Goal: Information Seeking & Learning: Learn about a topic

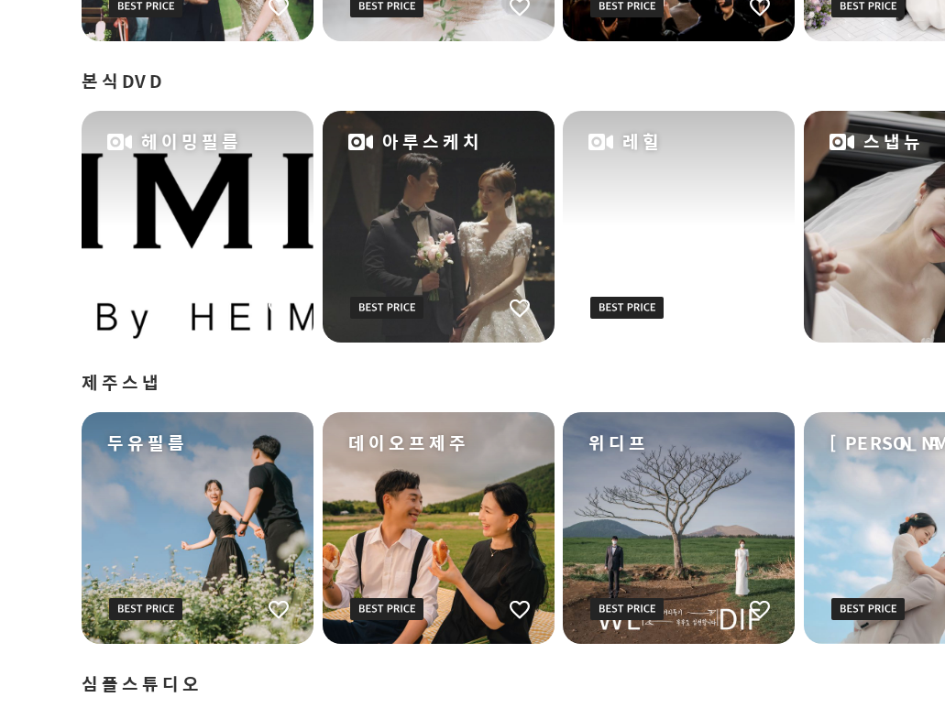
scroll to position [1484, 99]
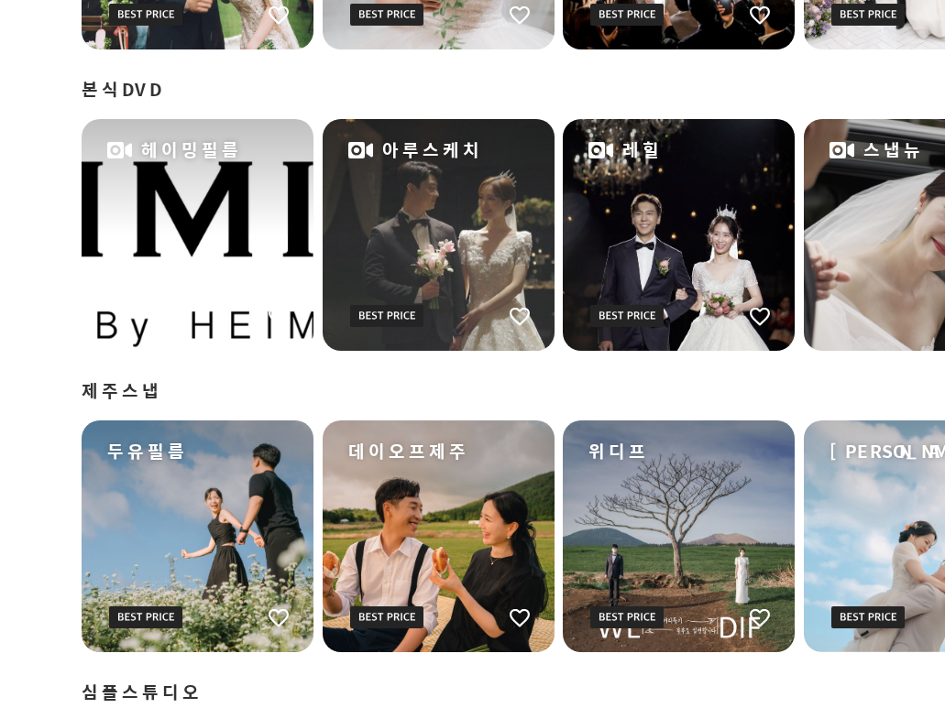
click at [454, 295] on div "아루스케치" at bounding box center [439, 235] width 232 height 232
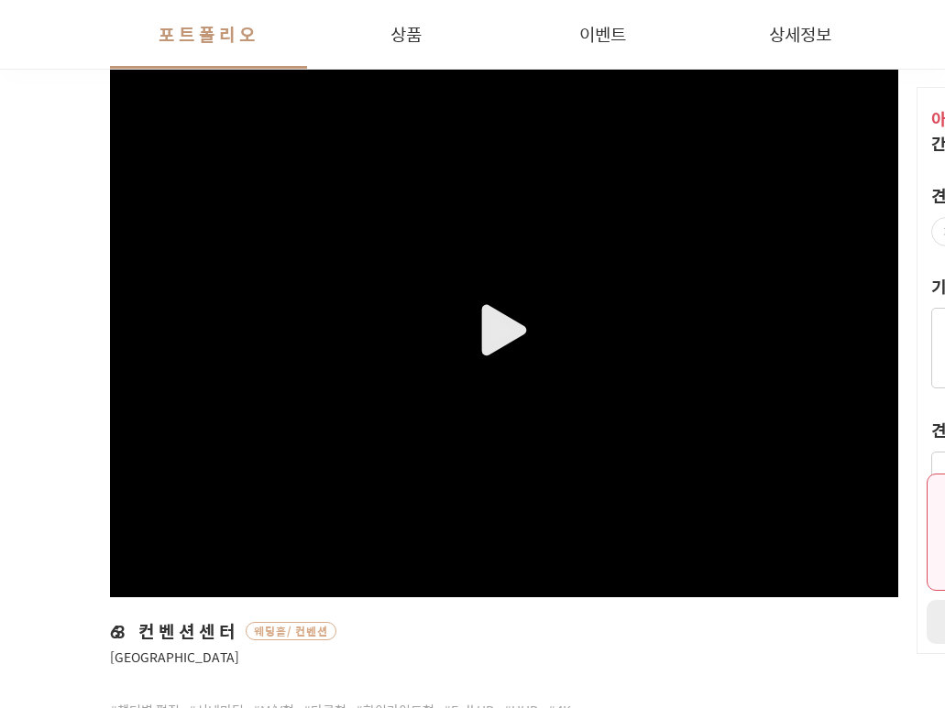
scroll to position [367, 0]
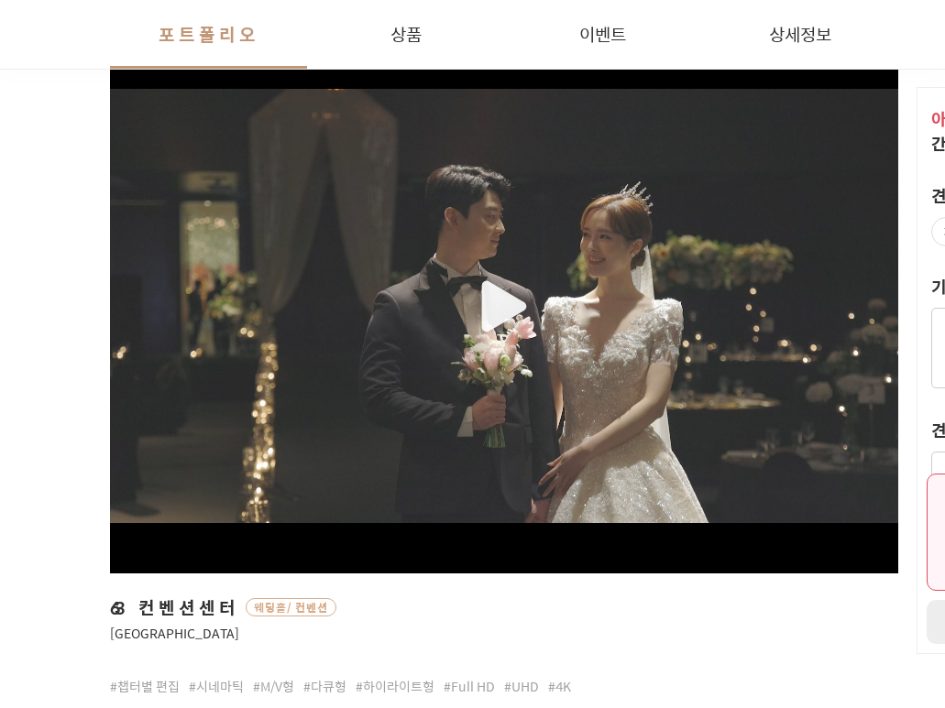
click at [510, 303] on div "button" at bounding box center [504, 306] width 788 height 435
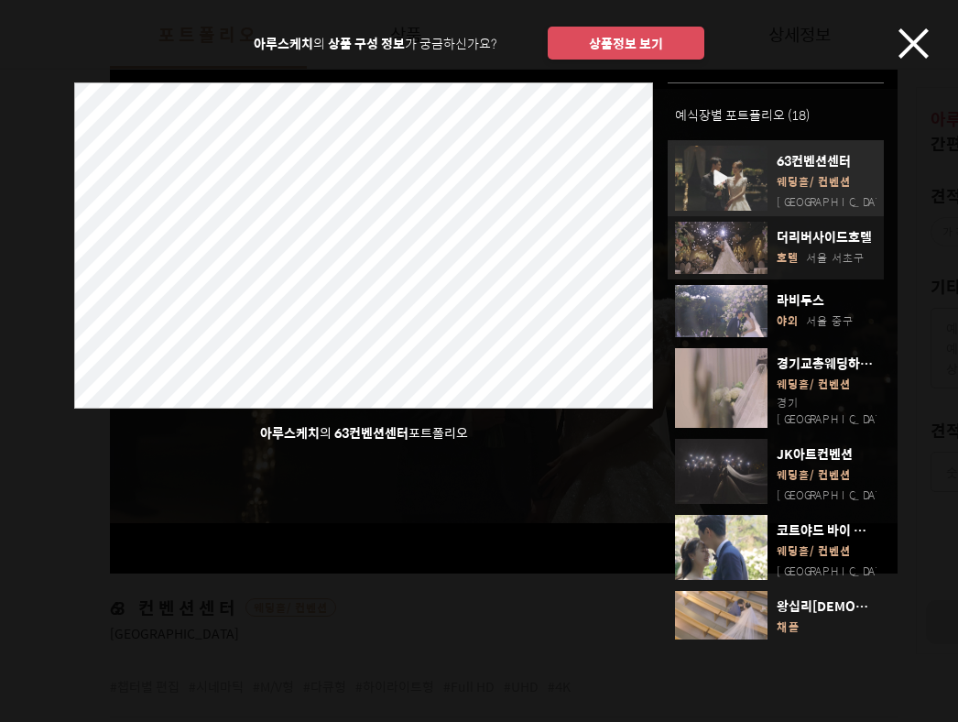
click at [784, 227] on span "더리버사이드호텔" at bounding box center [826, 236] width 99 height 18
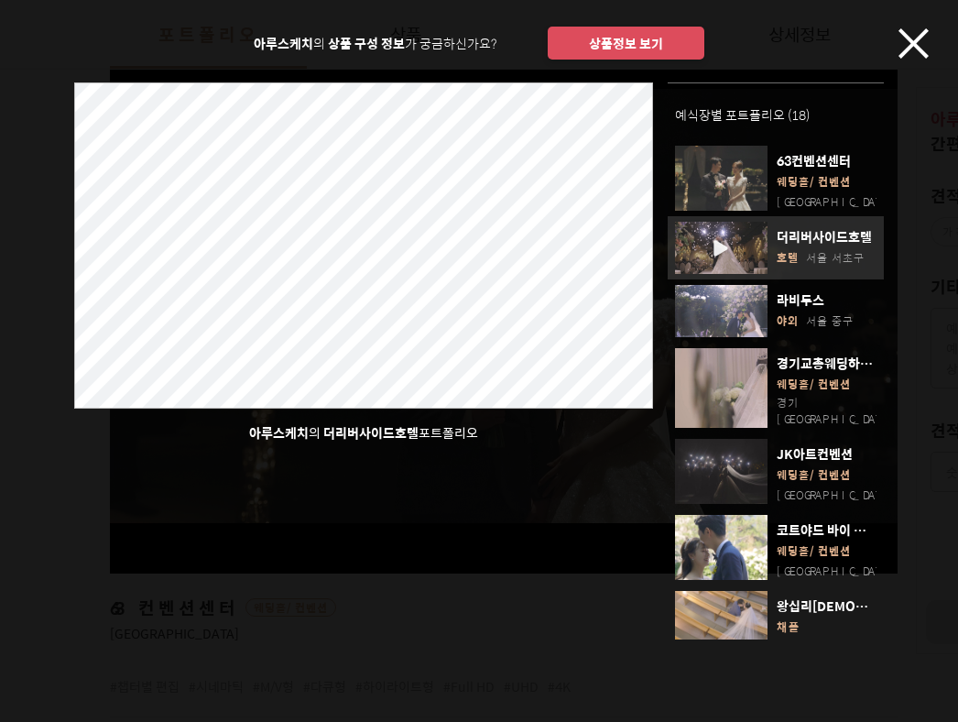
click at [897, 44] on div "아루스케치 의 상품 구성 정보 가 궁금하신가요? 상품정보 보기 아루스케치 의 더리버사이드호텔 포트폴리오 예식장별 포트폴리오 ( 18 ) 63컨…" at bounding box center [479, 320] width 958 height 640
click at [903, 49] on icon "button" at bounding box center [914, 43] width 30 height 30
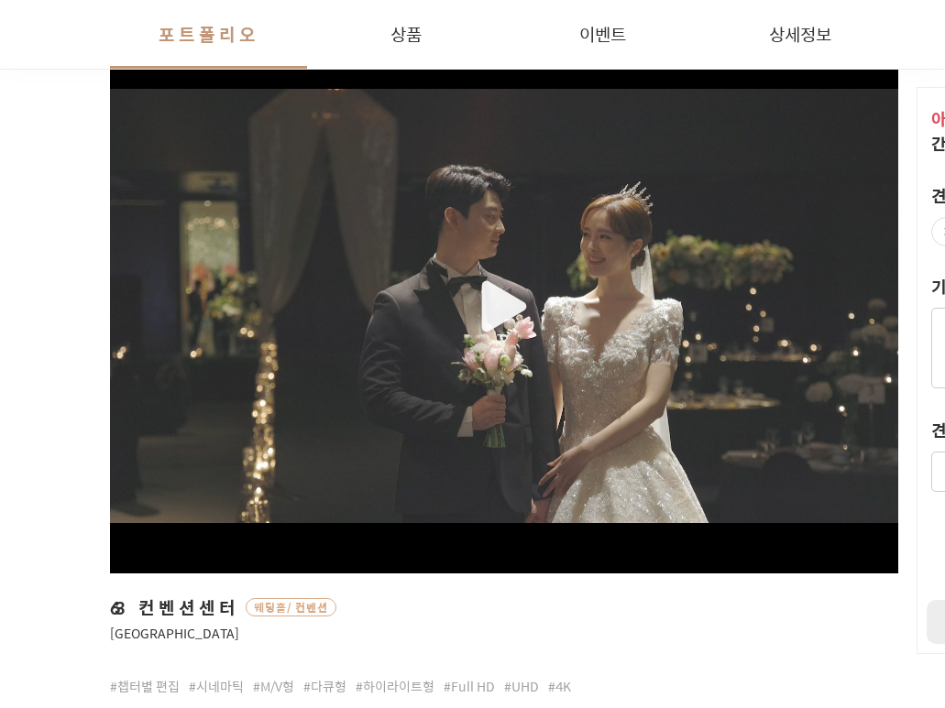
drag, startPoint x: 532, startPoint y: 492, endPoint x: 535, endPoint y: 483, distance: 9.6
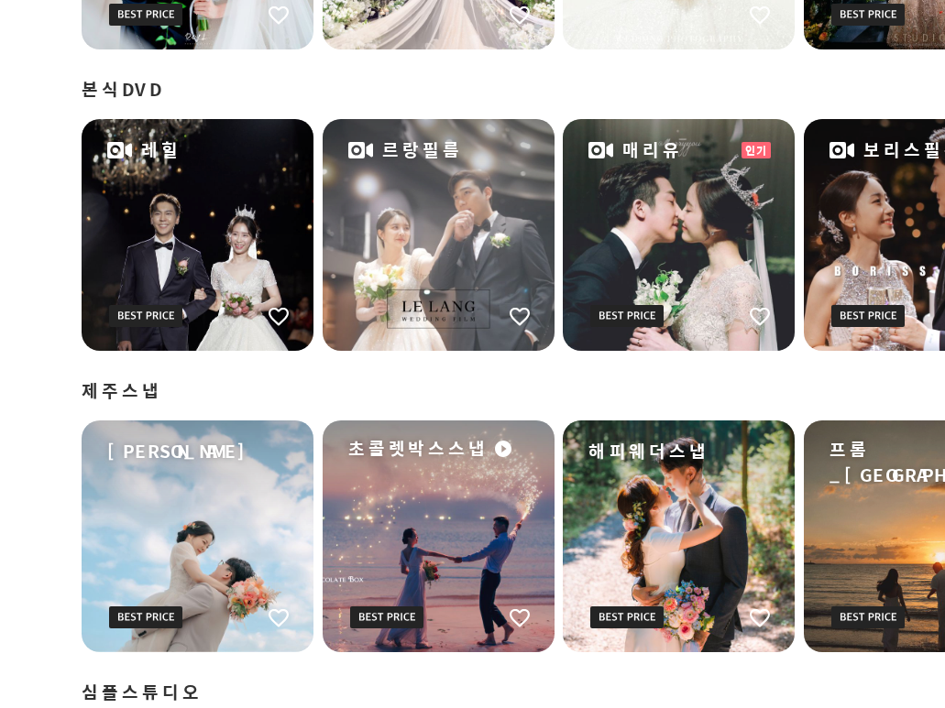
click at [613, 220] on div "매리유" at bounding box center [679, 235] width 232 height 232
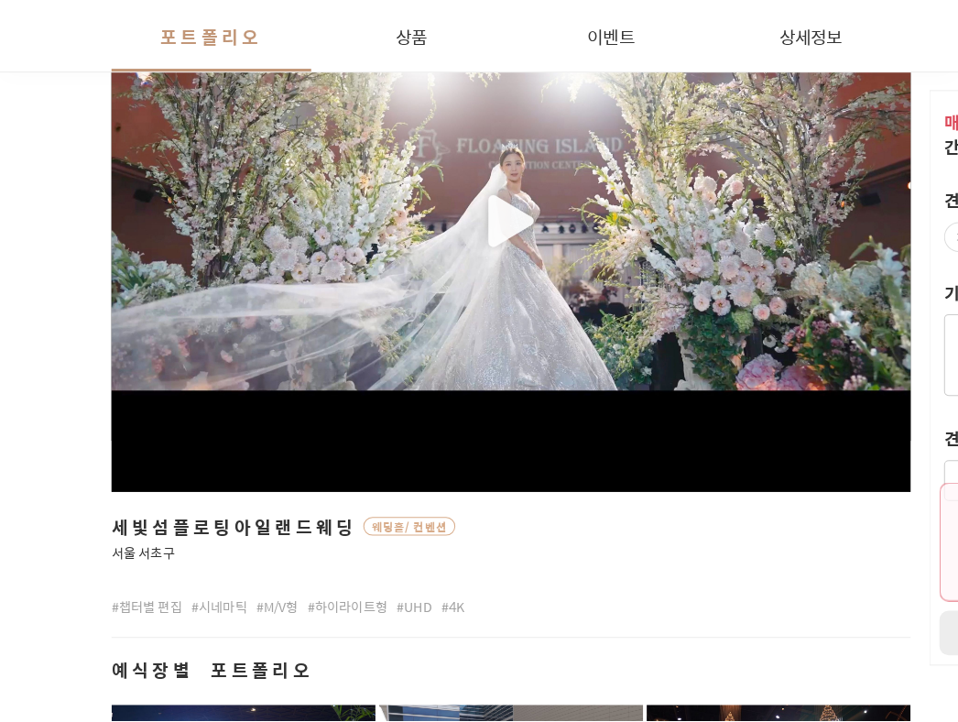
scroll to position [458, 0]
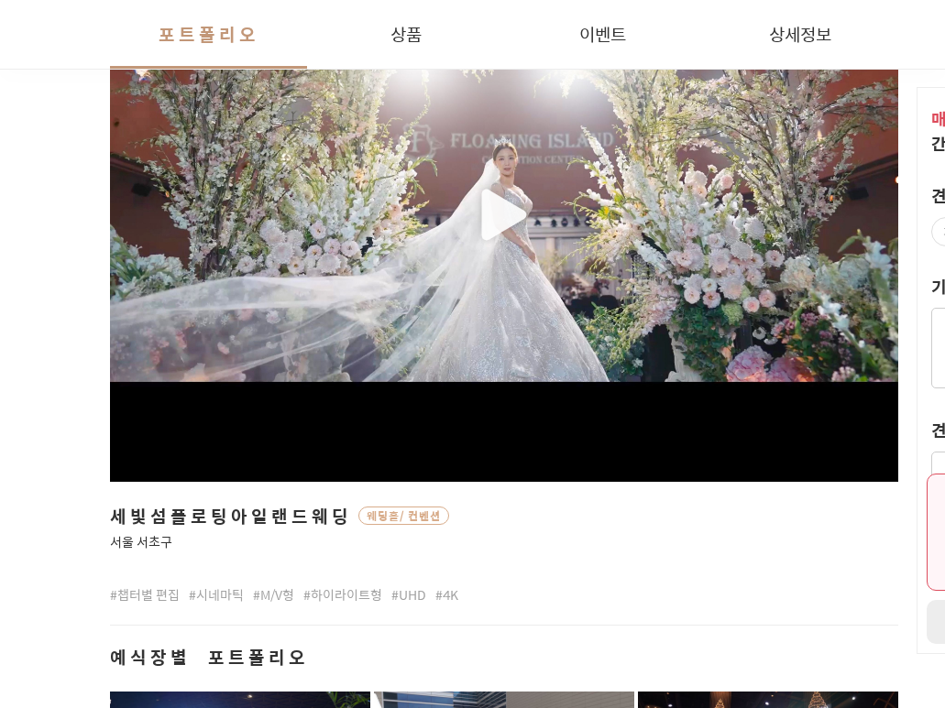
click at [492, 195] on div "button" at bounding box center [504, 214] width 788 height 435
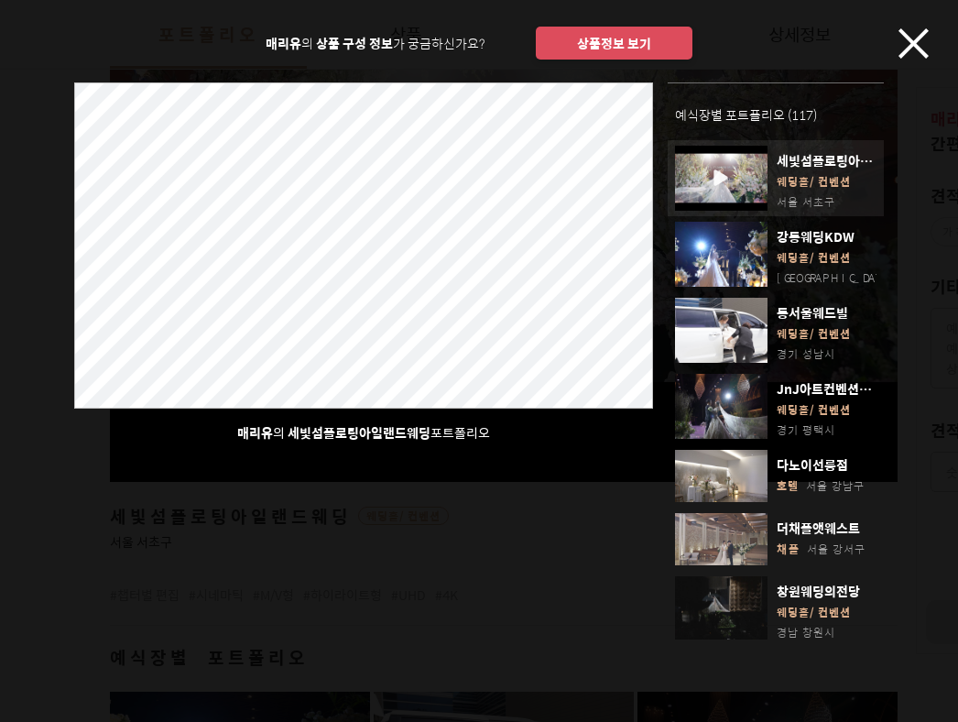
click at [801, 164] on span "세빛섬플로팅아일랜드웨딩" at bounding box center [826, 160] width 99 height 18
click at [914, 40] on icon "button" at bounding box center [914, 43] width 30 height 30
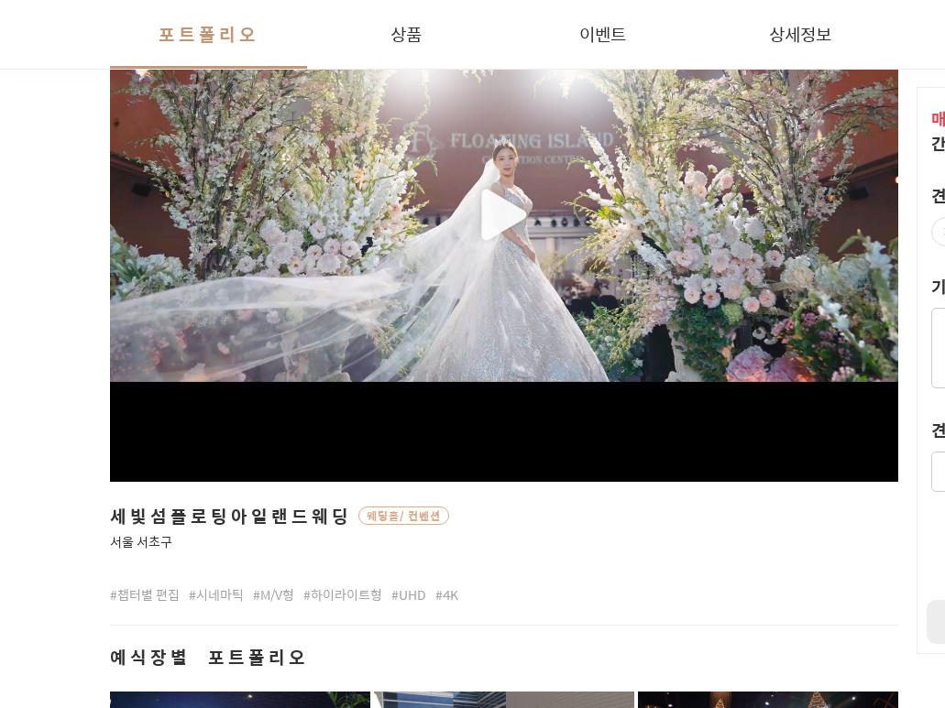
click at [496, 203] on div "button" at bounding box center [504, 214] width 788 height 435
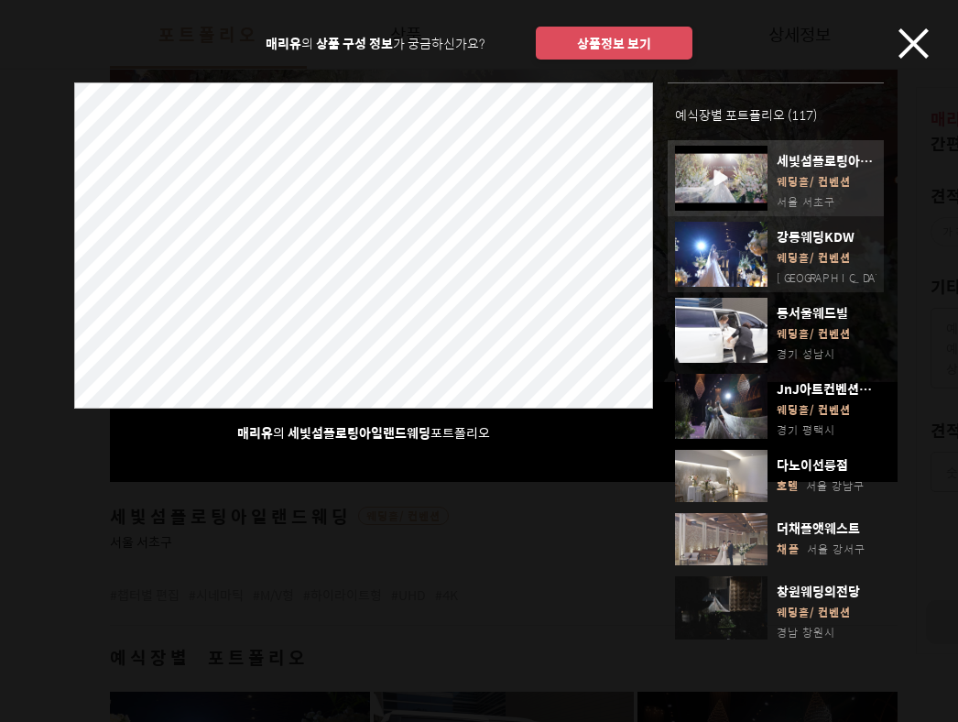
click at [821, 252] on span "웨딩홀/컨벤션" at bounding box center [814, 258] width 74 height 18
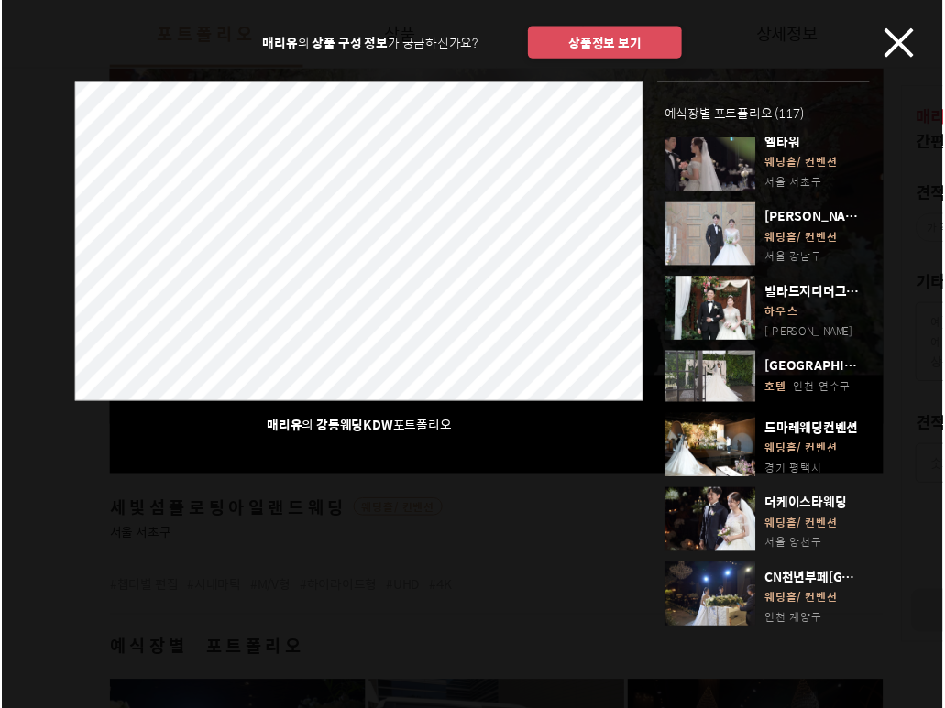
scroll to position [2016, 0]
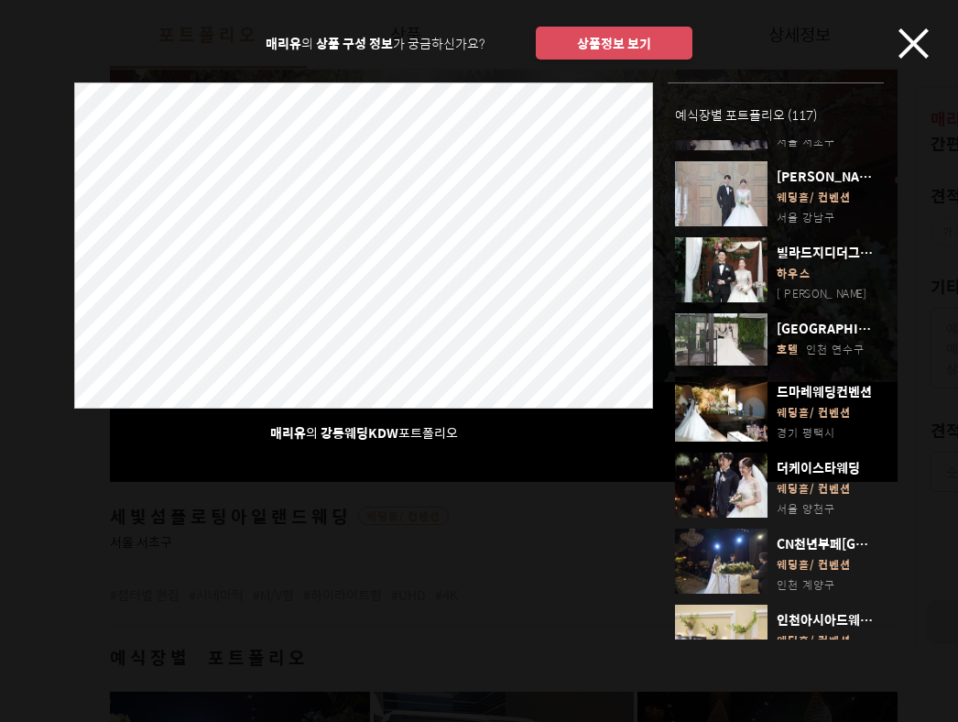
click at [914, 38] on icon "button" at bounding box center [914, 43] width 30 height 30
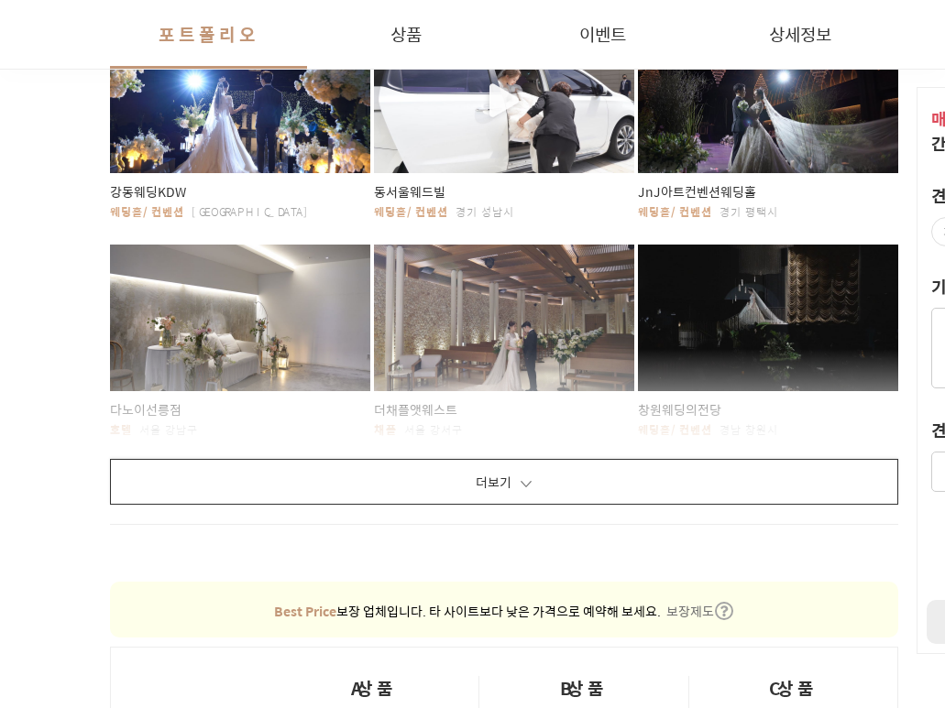
scroll to position [1191, 0]
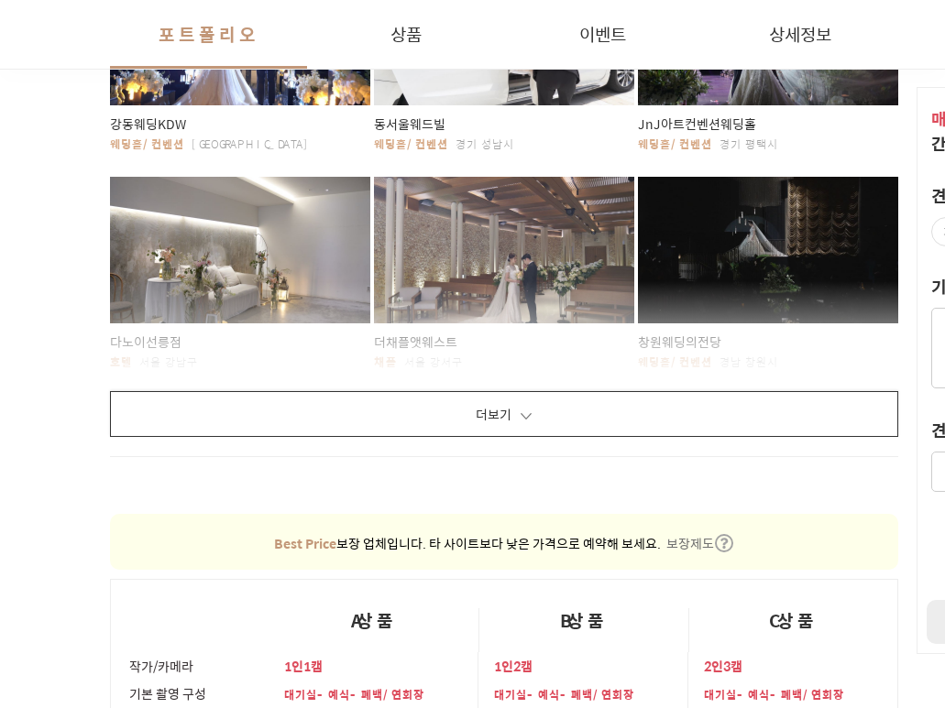
click at [551, 400] on button "더보기" at bounding box center [504, 414] width 788 height 46
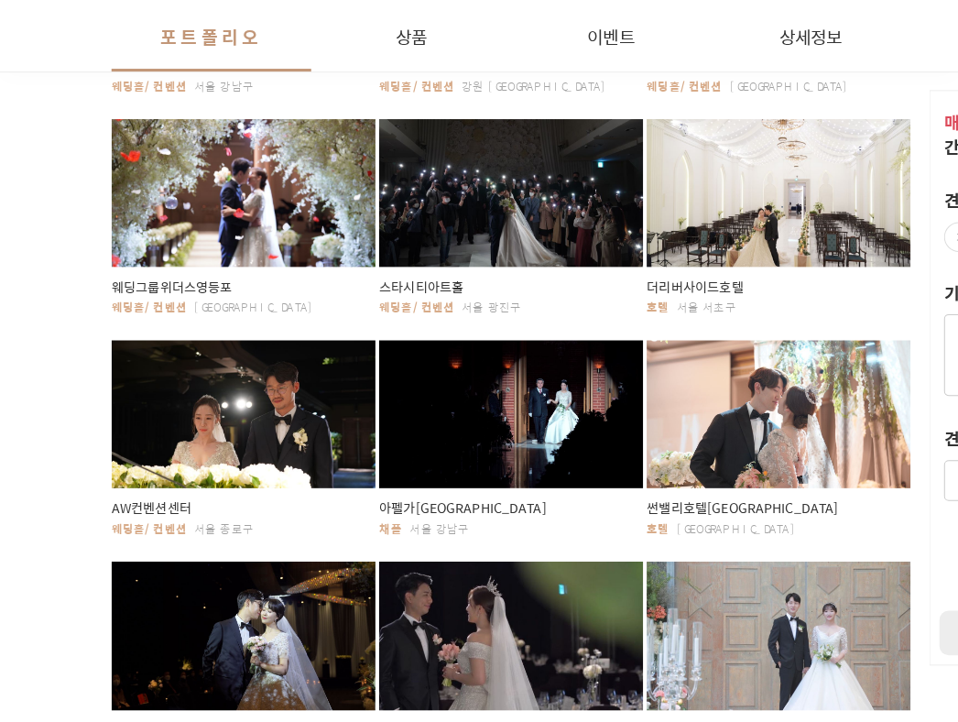
scroll to position [2566, 0]
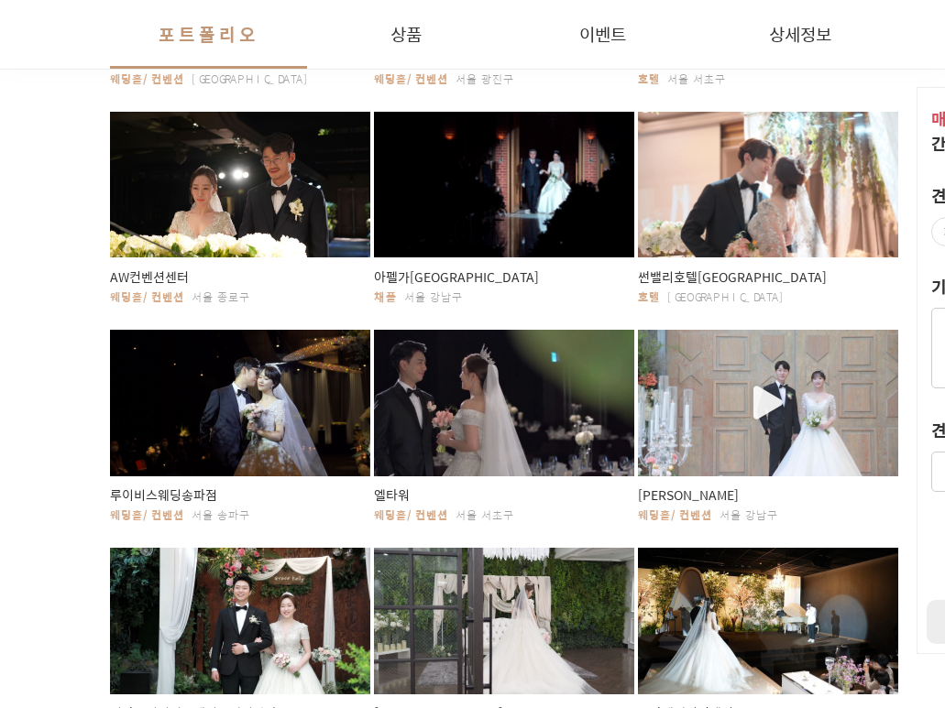
click at [791, 401] on div "button" at bounding box center [768, 403] width 260 height 147
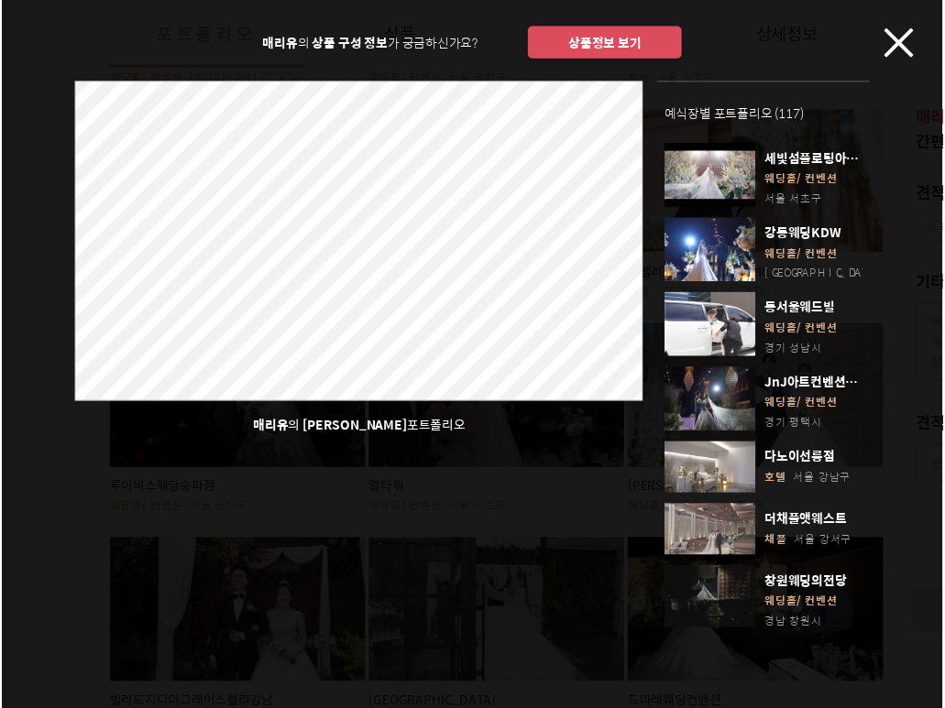
scroll to position [1899, 0]
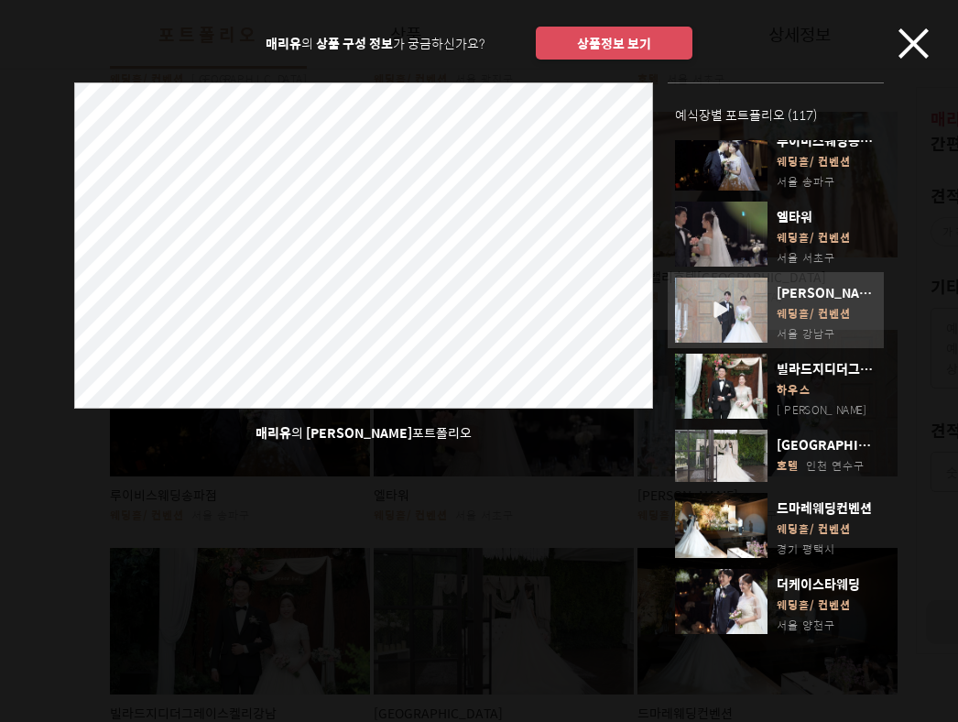
click at [921, 33] on icon "button" at bounding box center [914, 43] width 30 height 30
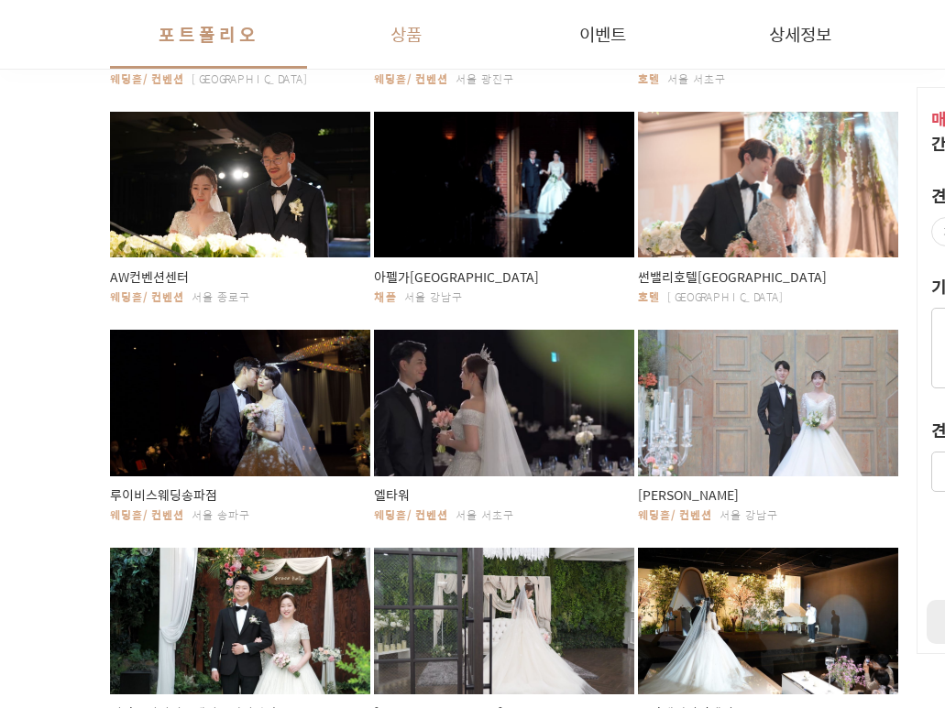
click at [396, 33] on button "상품" at bounding box center [405, 34] width 197 height 69
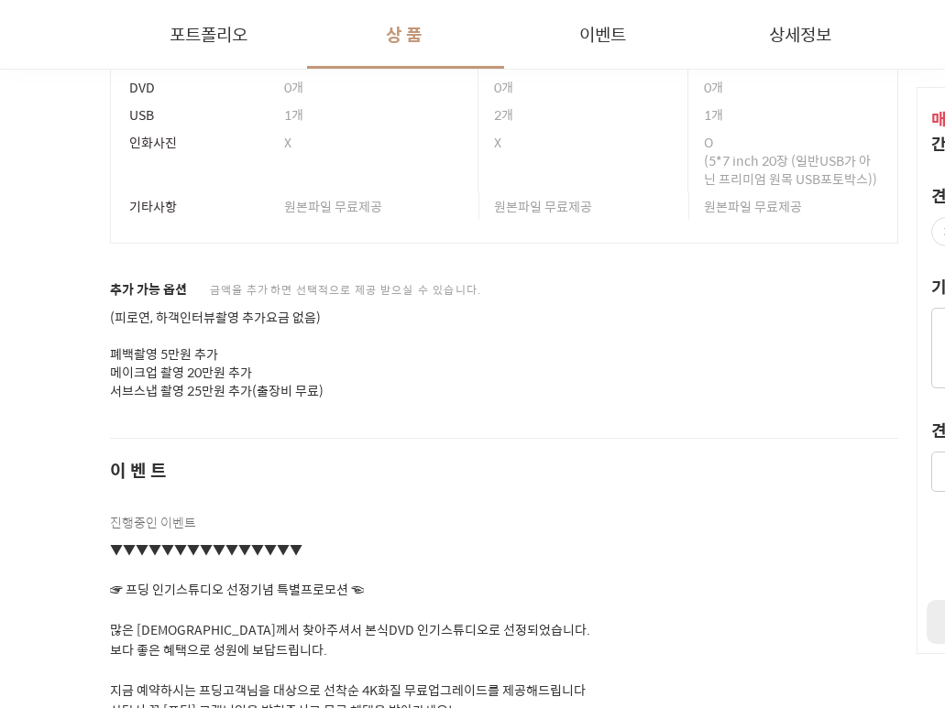
scroll to position [10066, 0]
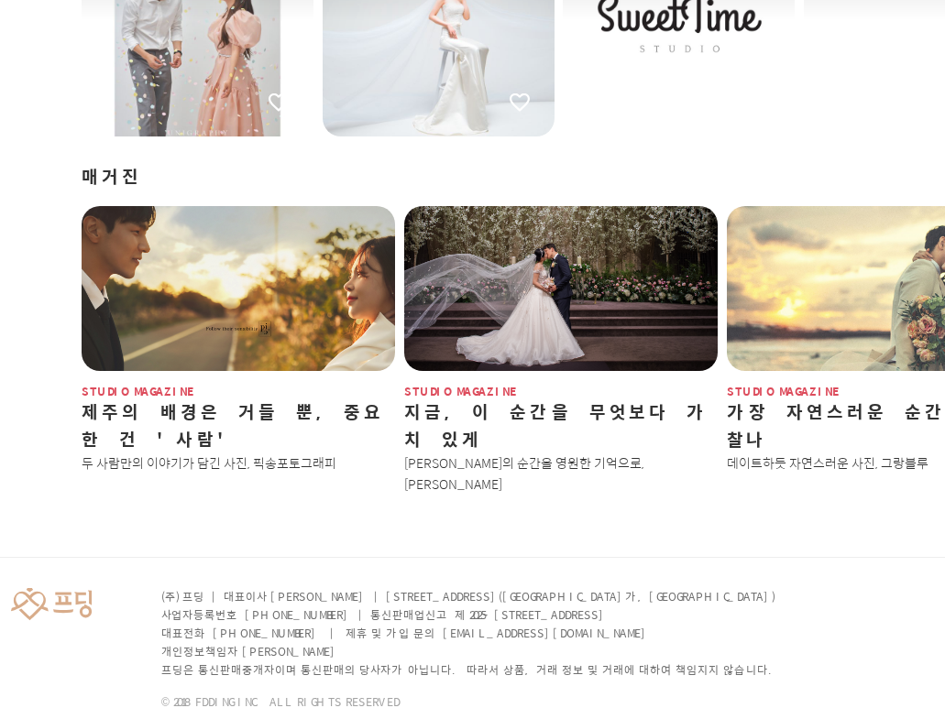
scroll to position [2309, 99]
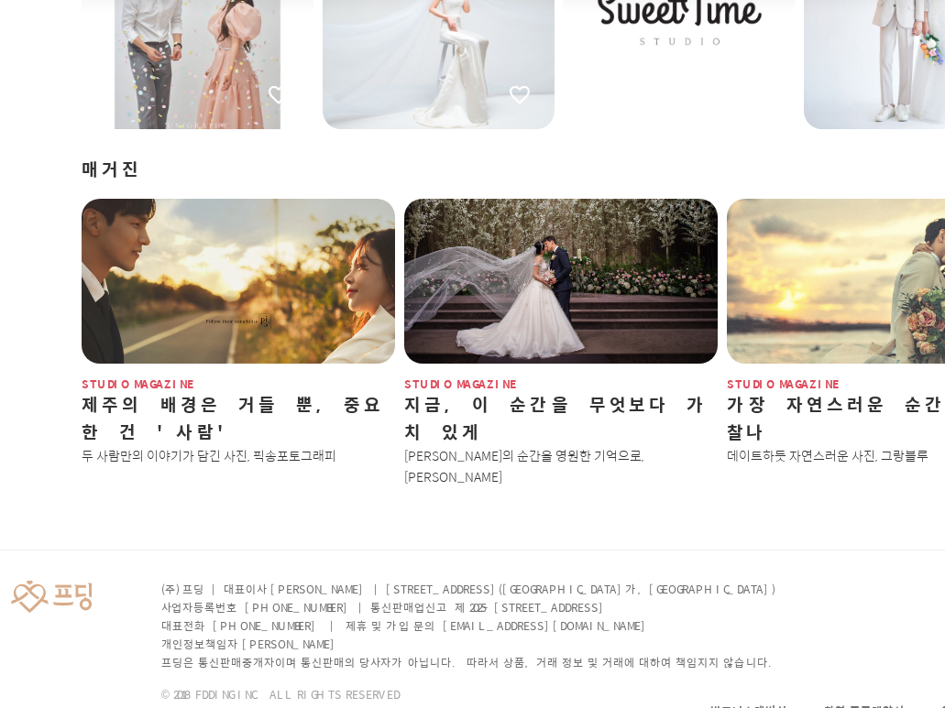
click at [798, 378] on span "studio magazine" at bounding box center [883, 384] width 313 height 12
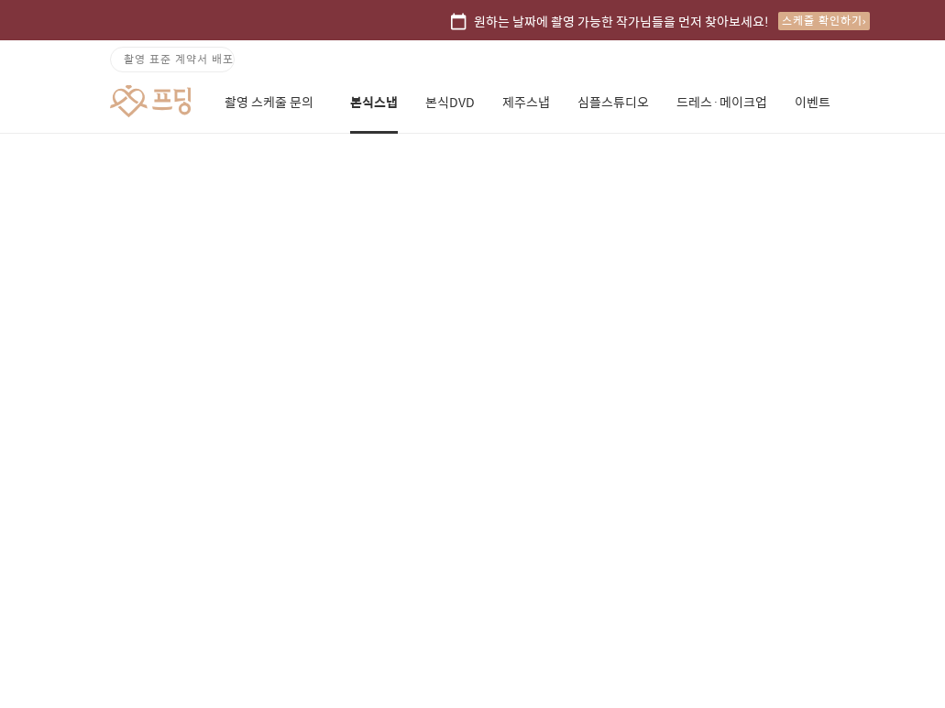
click at [391, 92] on link "본식스냅" at bounding box center [374, 102] width 48 height 62
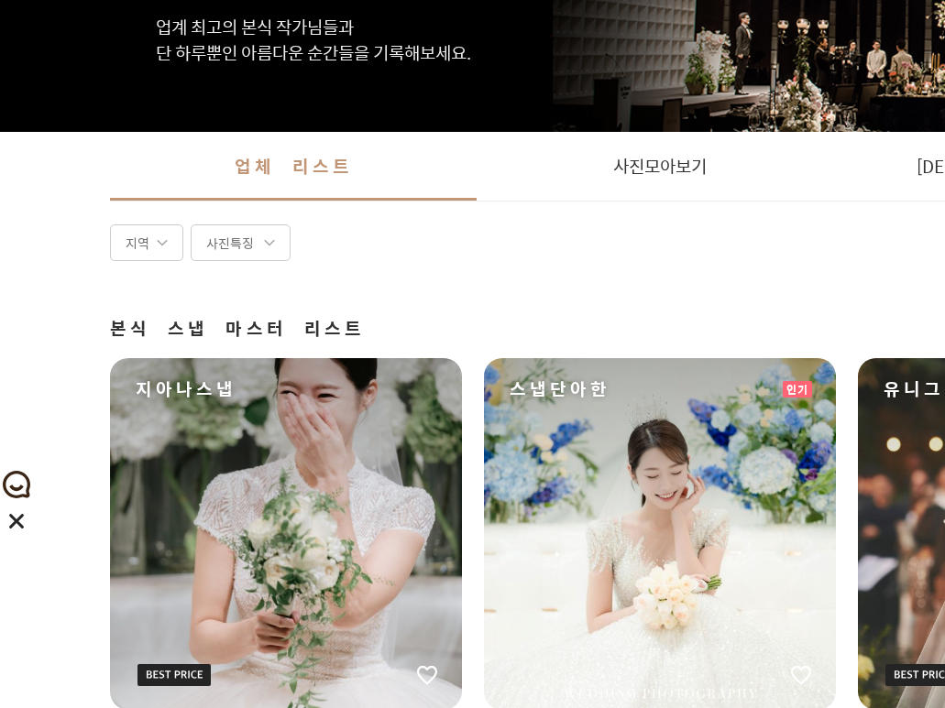
scroll to position [275, 0]
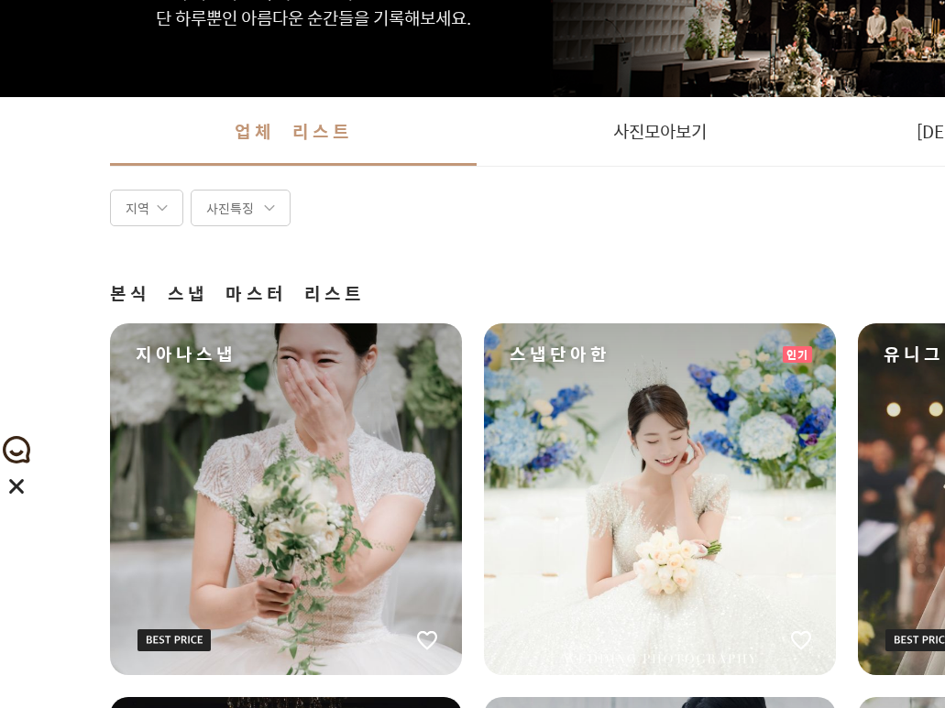
click at [279, 445] on div "지아나스냅" at bounding box center [286, 499] width 352 height 352
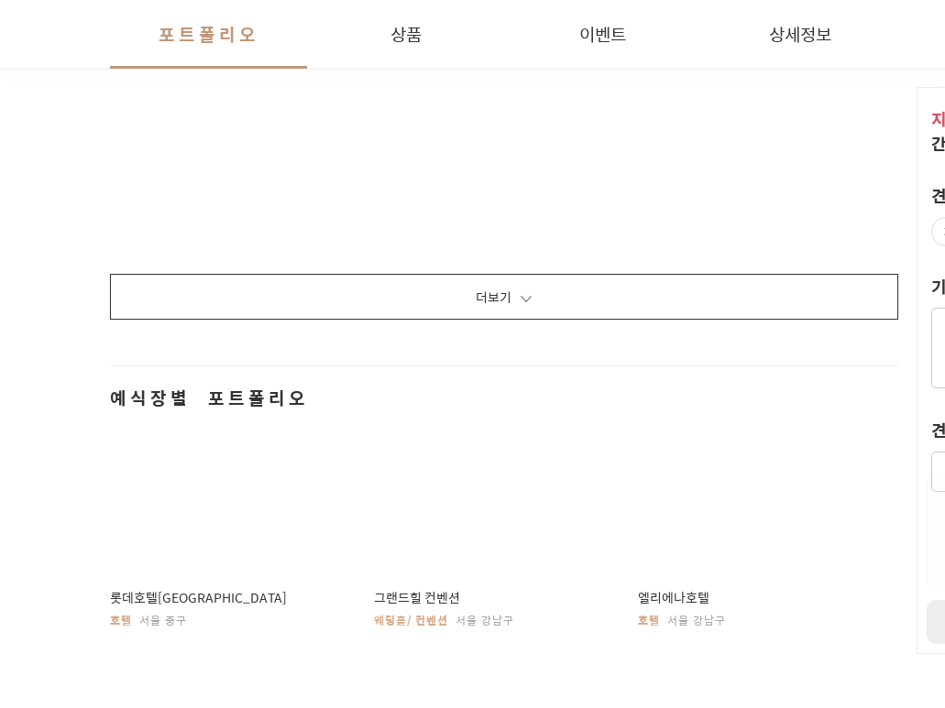
scroll to position [3299, 0]
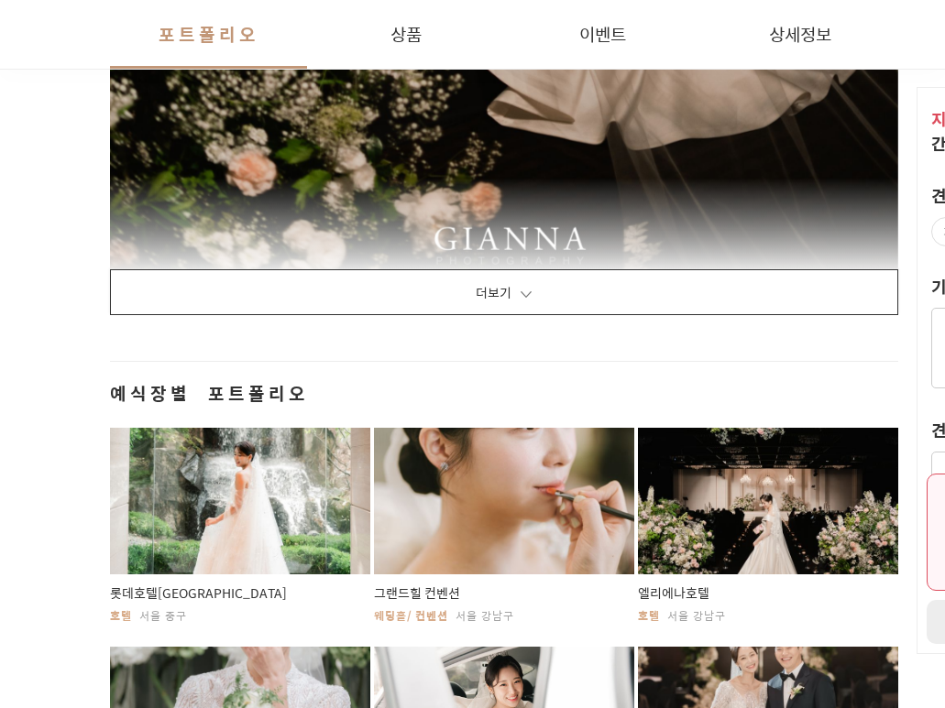
click at [546, 295] on button "더보기" at bounding box center [504, 292] width 788 height 46
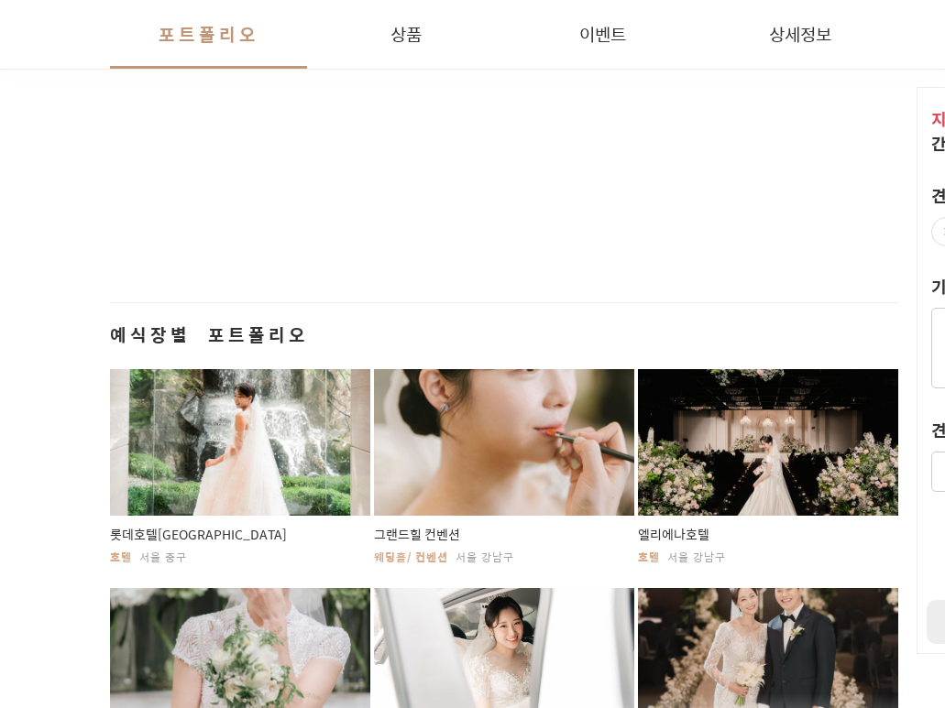
scroll to position [28648, 0]
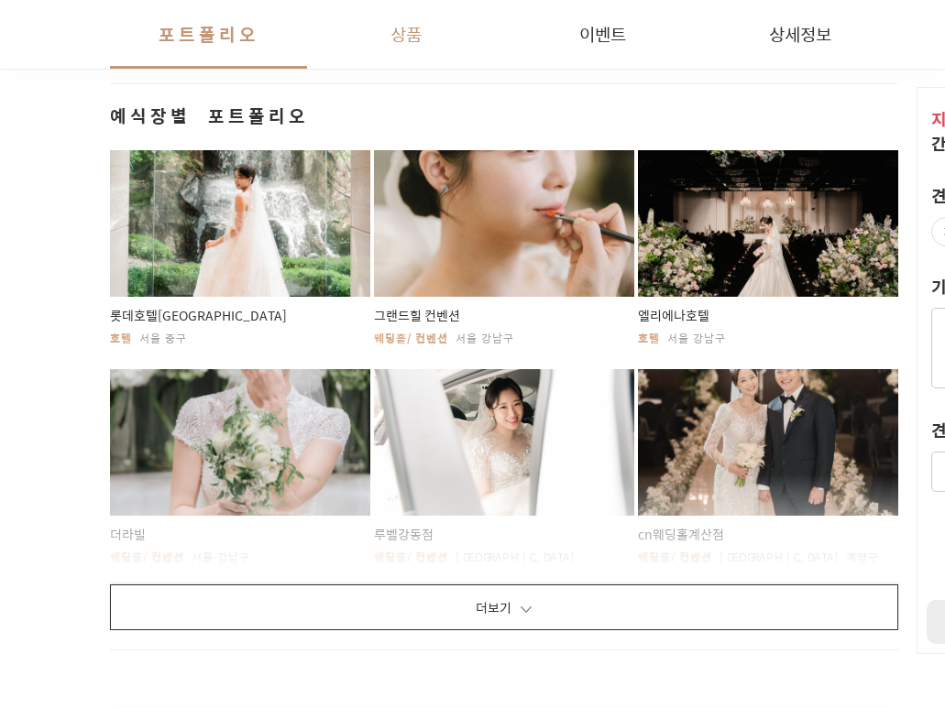
click at [421, 32] on button "상품" at bounding box center [405, 34] width 197 height 69
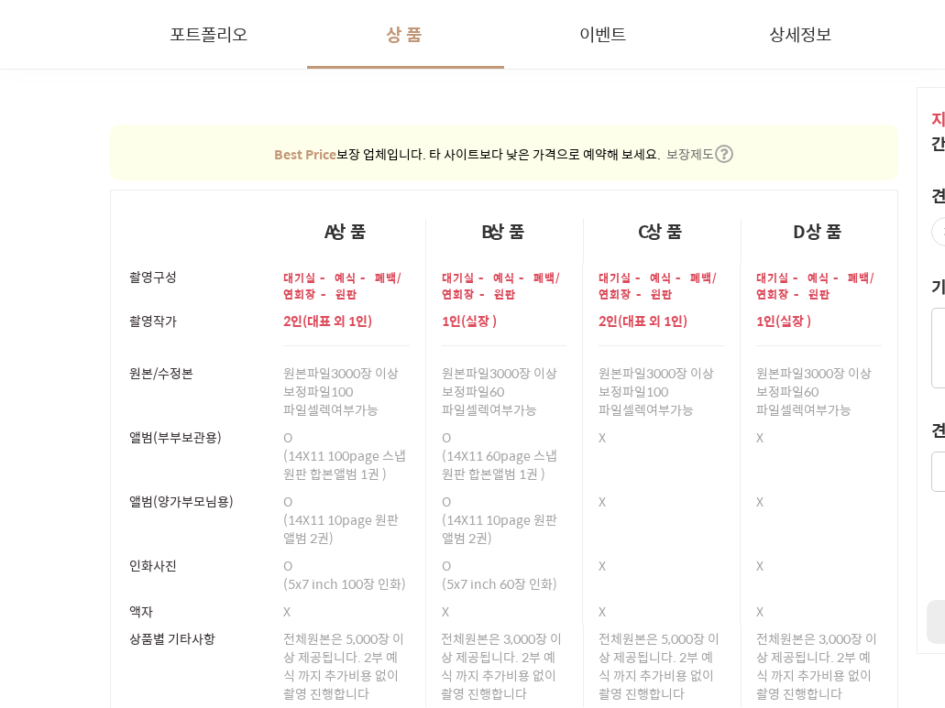
scroll to position [29223, 0]
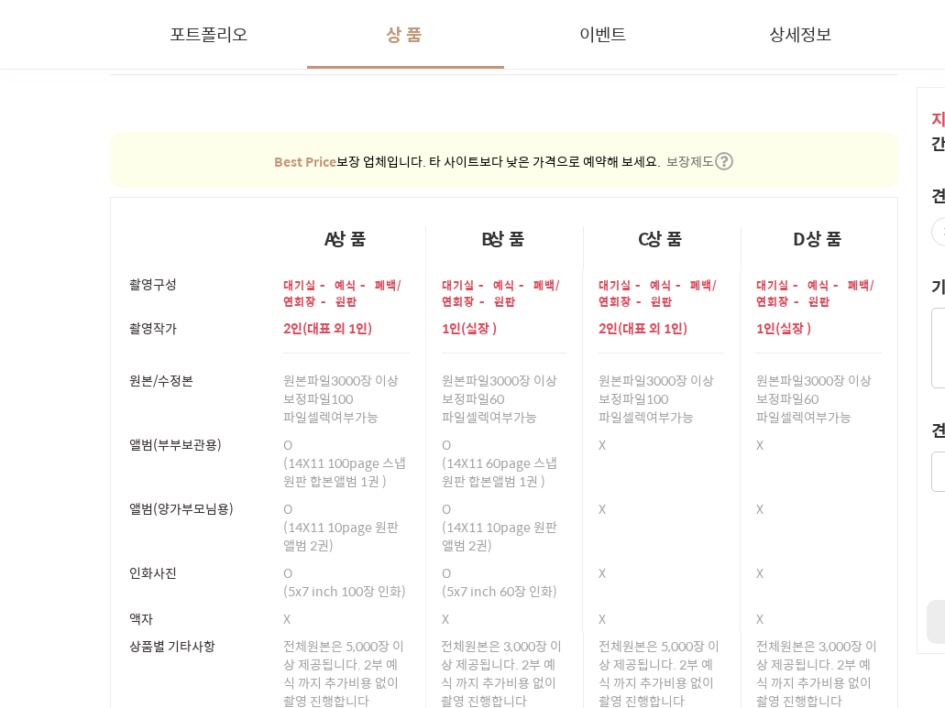
click at [718, 152] on img "button" at bounding box center [724, 161] width 18 height 18
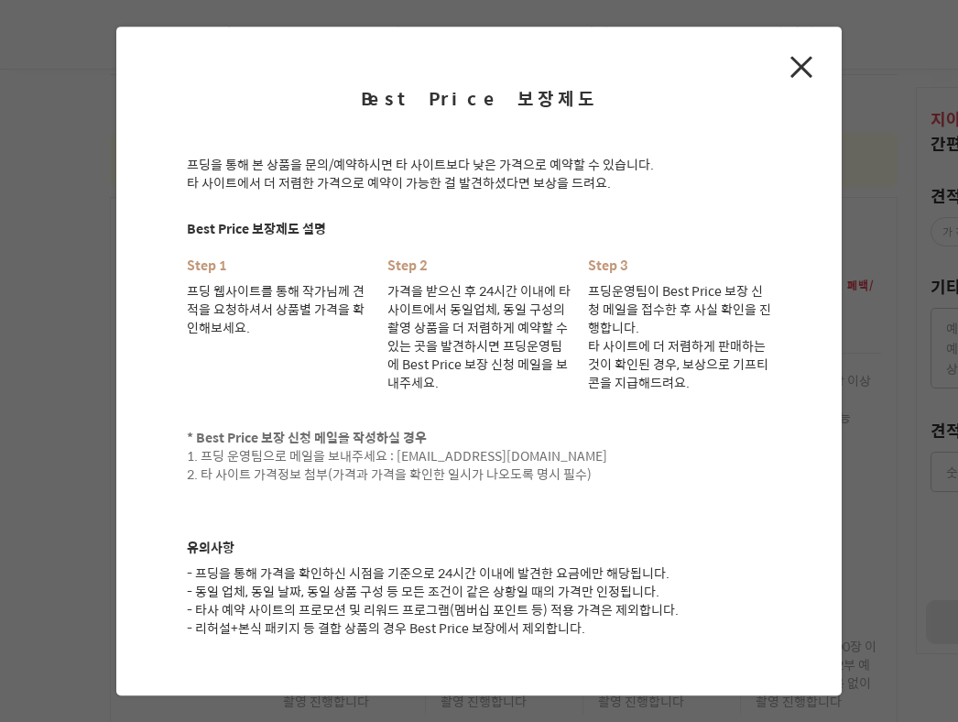
click at [808, 67] on button at bounding box center [802, 67] width 22 height 22
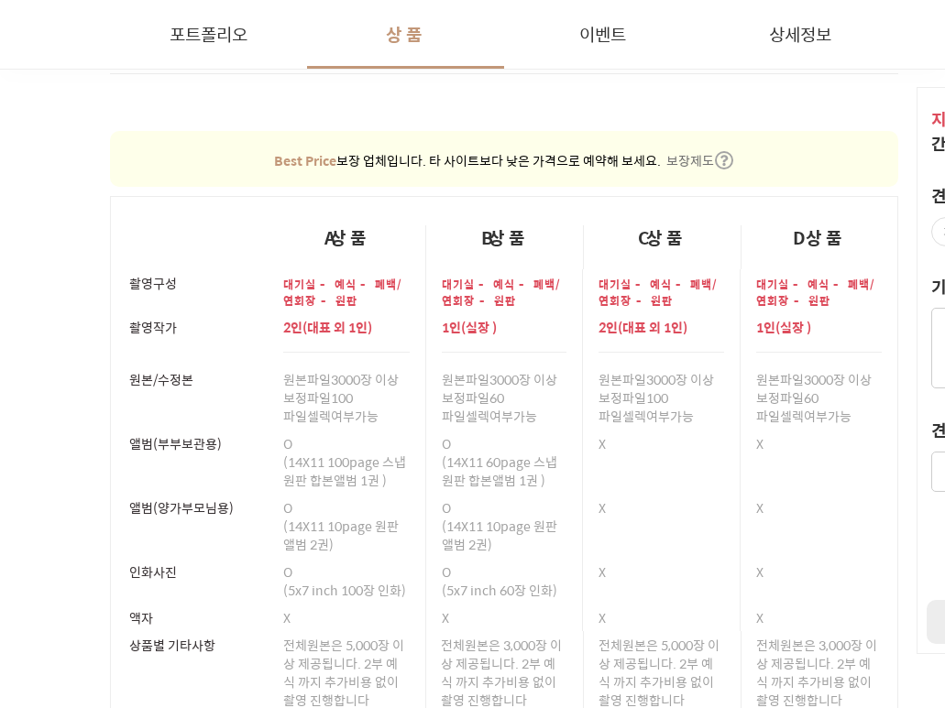
scroll to position [29315, 0]
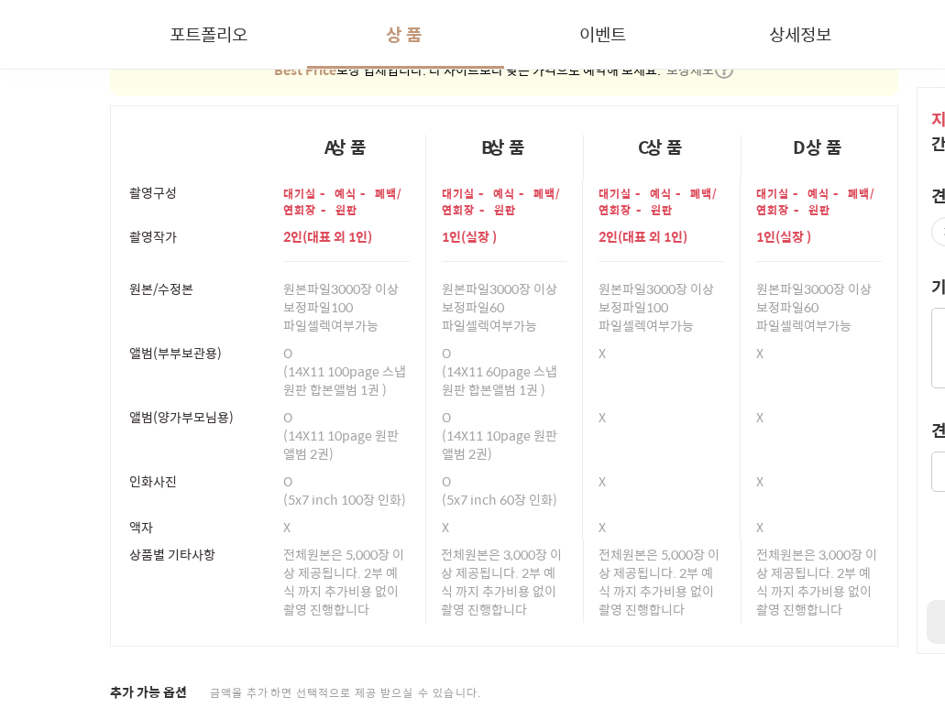
drag, startPoint x: 654, startPoint y: 707, endPoint x: 669, endPoint y: 709, distance: 14.8
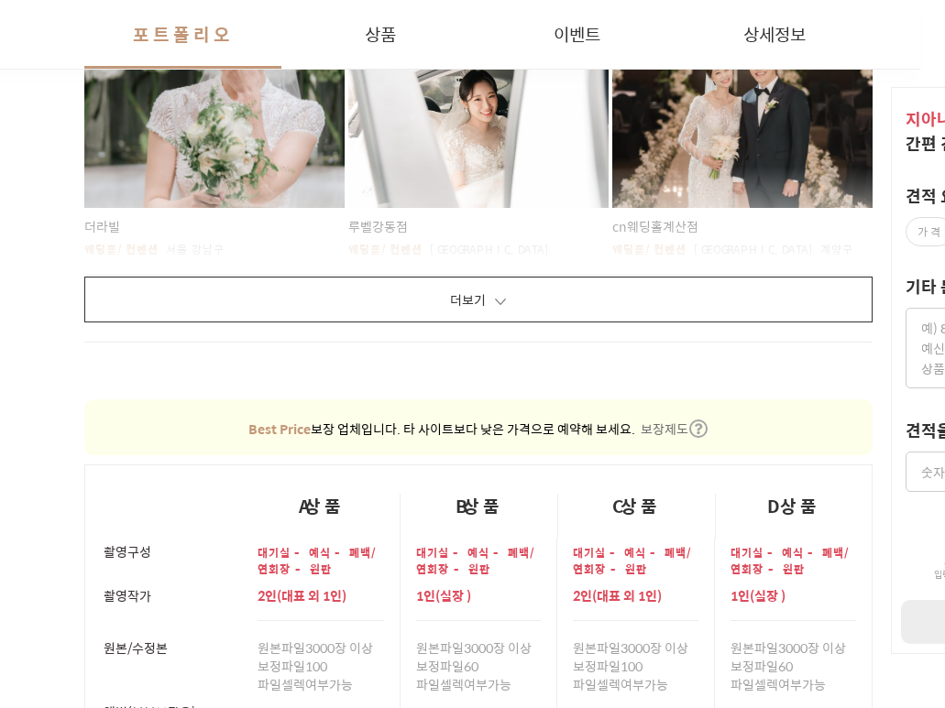
scroll to position [28948, 26]
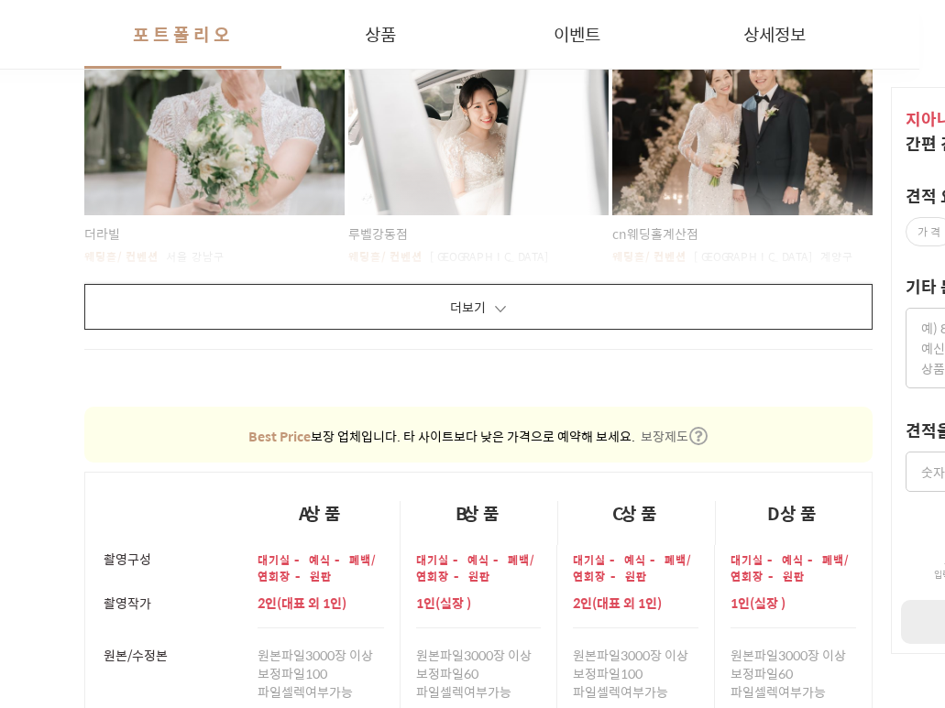
drag, startPoint x: 343, startPoint y: 108, endPoint x: 359, endPoint y: 104, distance: 16.9
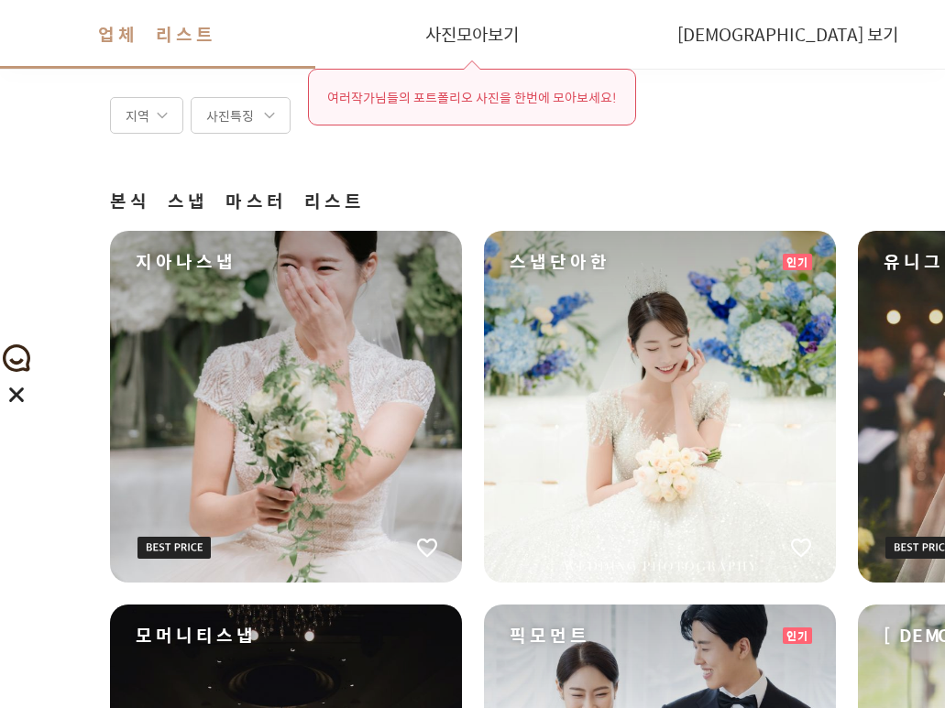
scroll to position [641, 0]
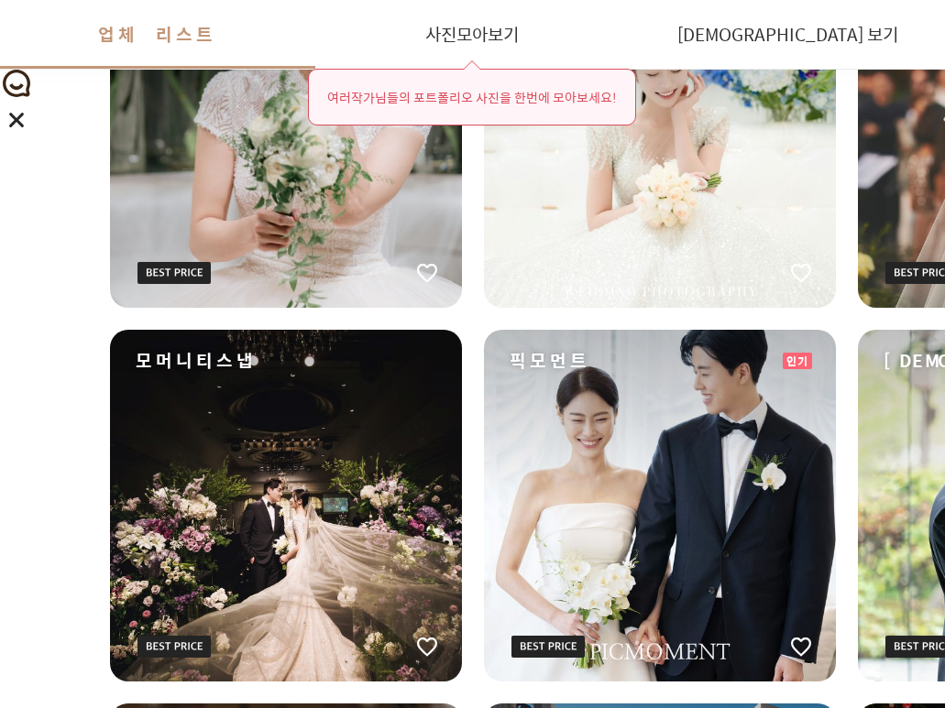
click at [673, 545] on div "픽모먼트" at bounding box center [660, 506] width 352 height 352
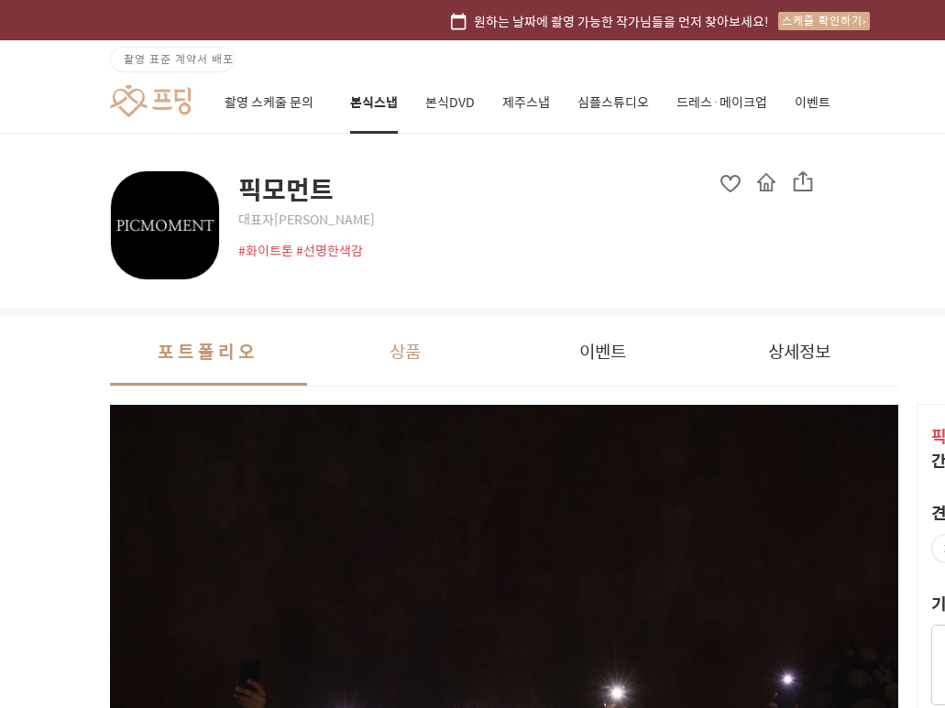
click at [380, 360] on button "상품" at bounding box center [405, 351] width 197 height 69
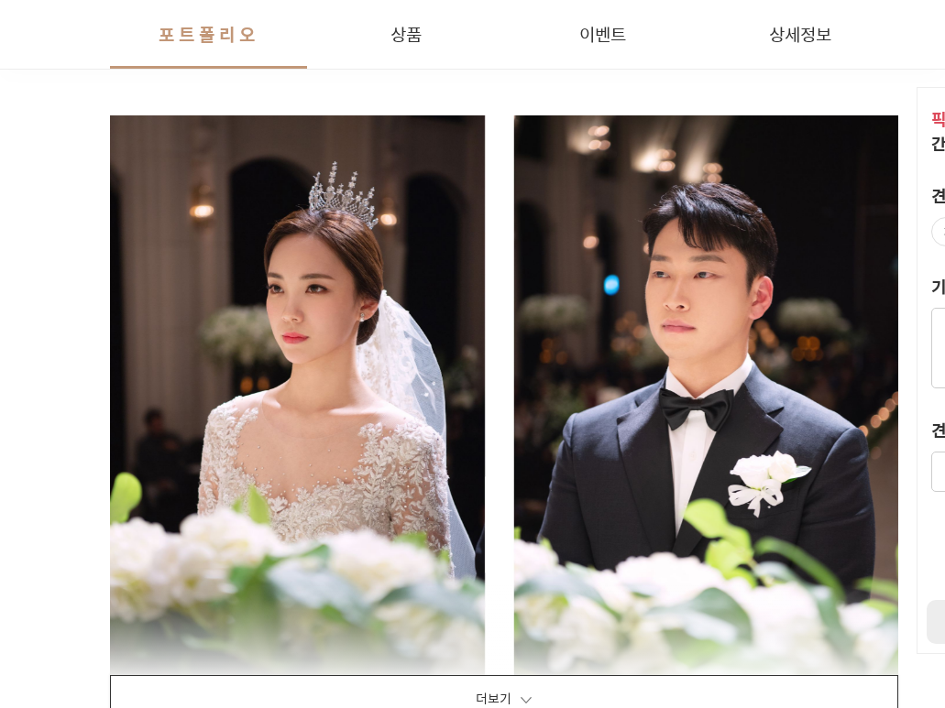
scroll to position [2904, 0]
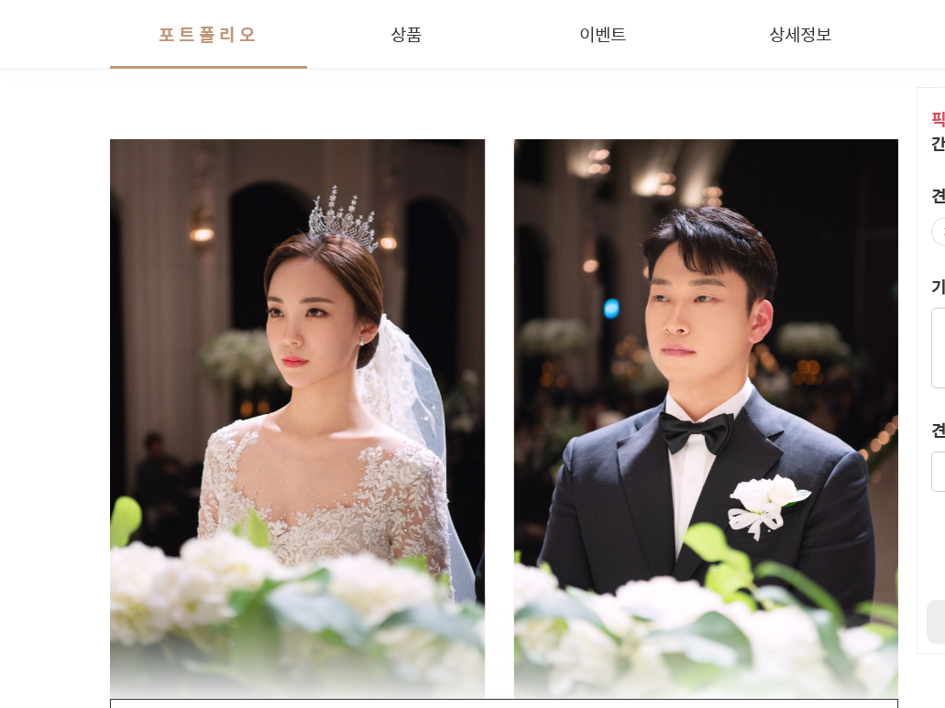
click at [317, 353] on div at bounding box center [504, 419] width 788 height 560
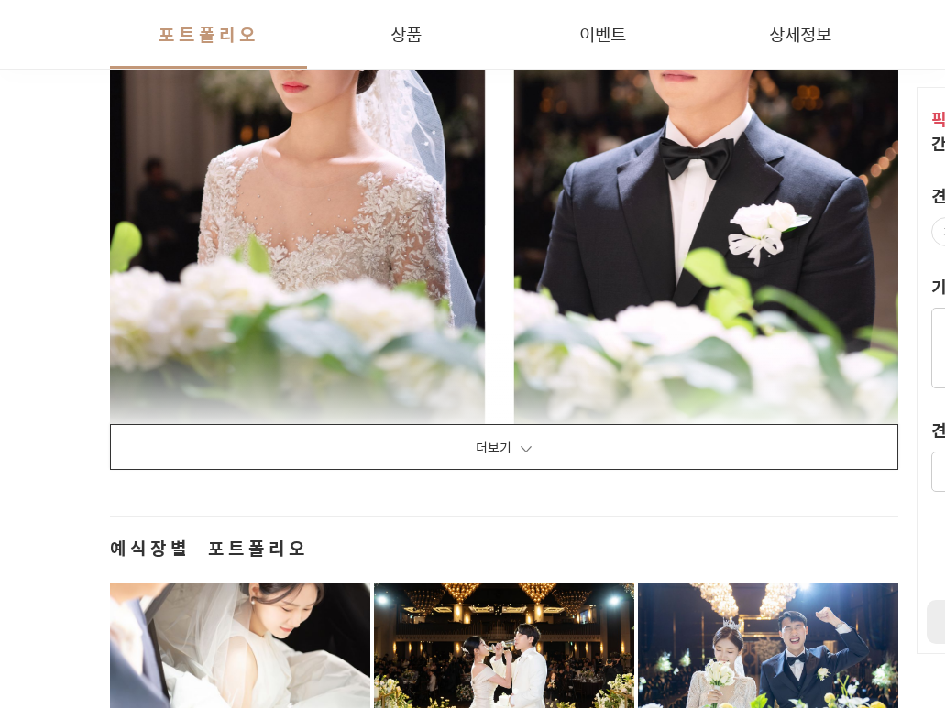
click at [591, 442] on button "더보기" at bounding box center [504, 447] width 788 height 46
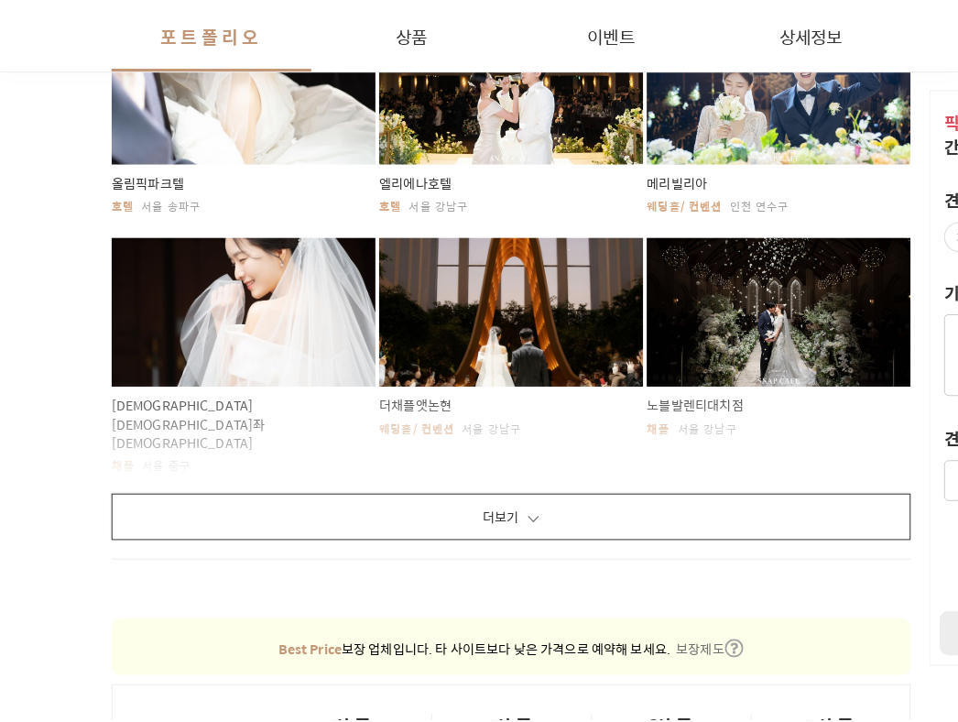
scroll to position [31376, 0]
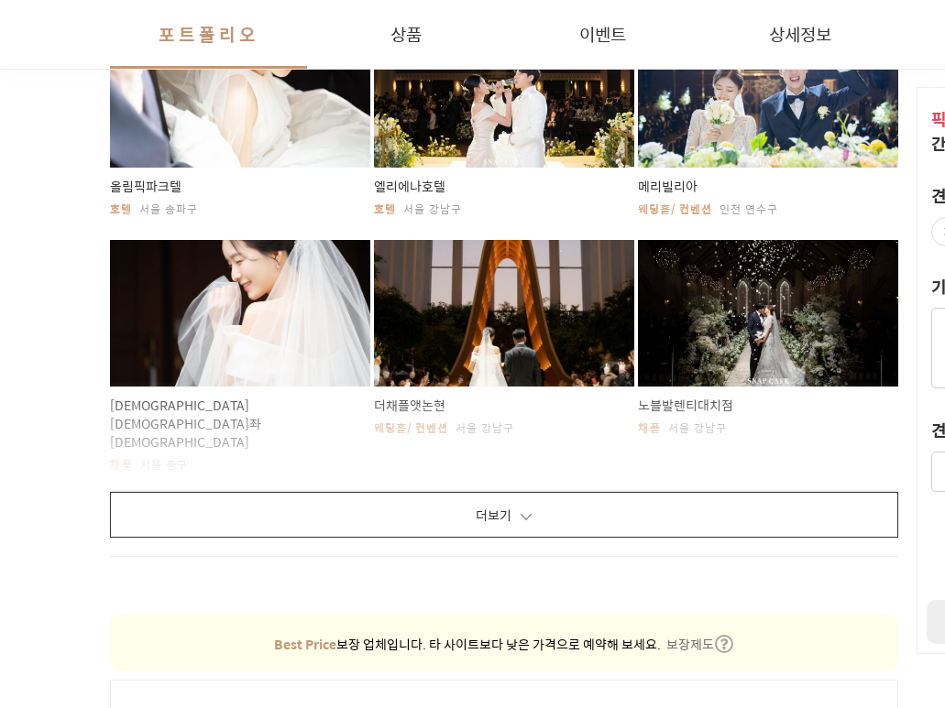
click at [163, 334] on div at bounding box center [240, 313] width 260 height 147
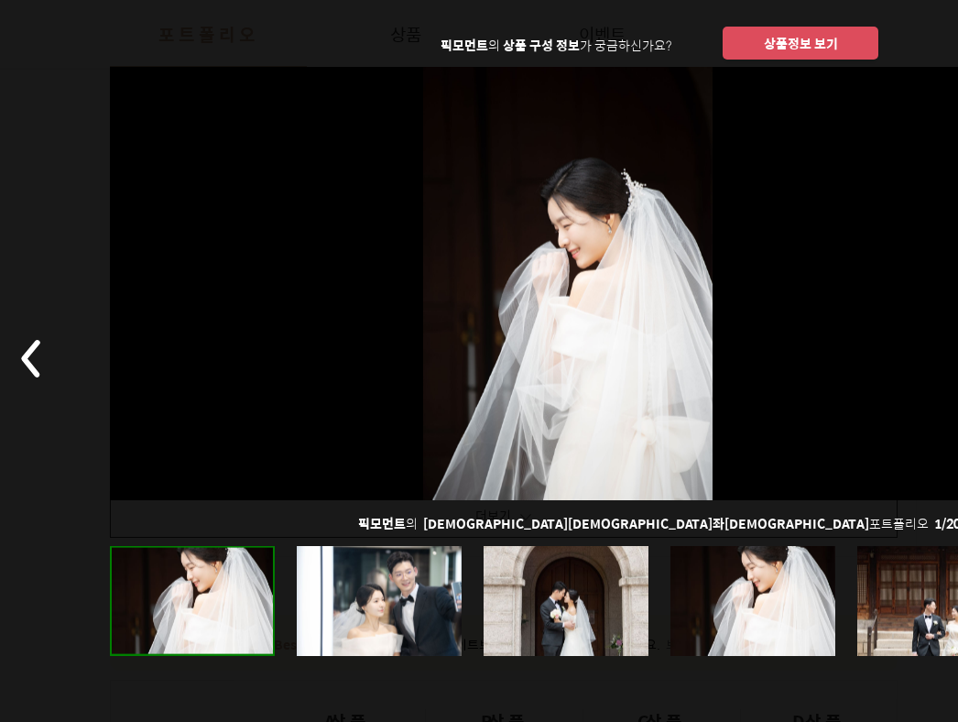
click at [787, 47] on button "상품정보 보기" at bounding box center [801, 43] width 156 height 33
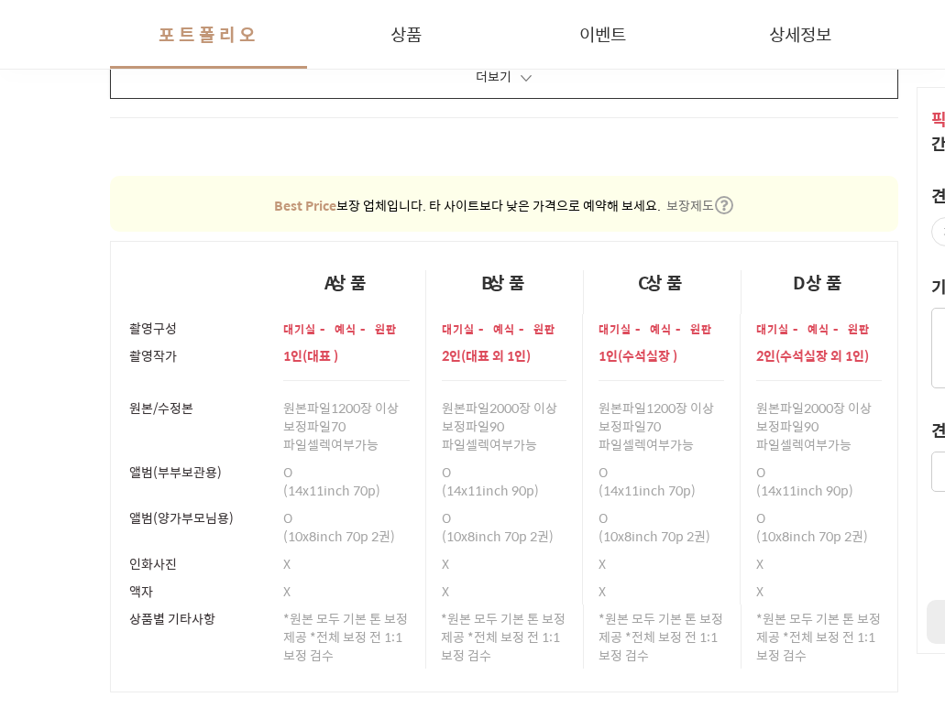
scroll to position [31823, 0]
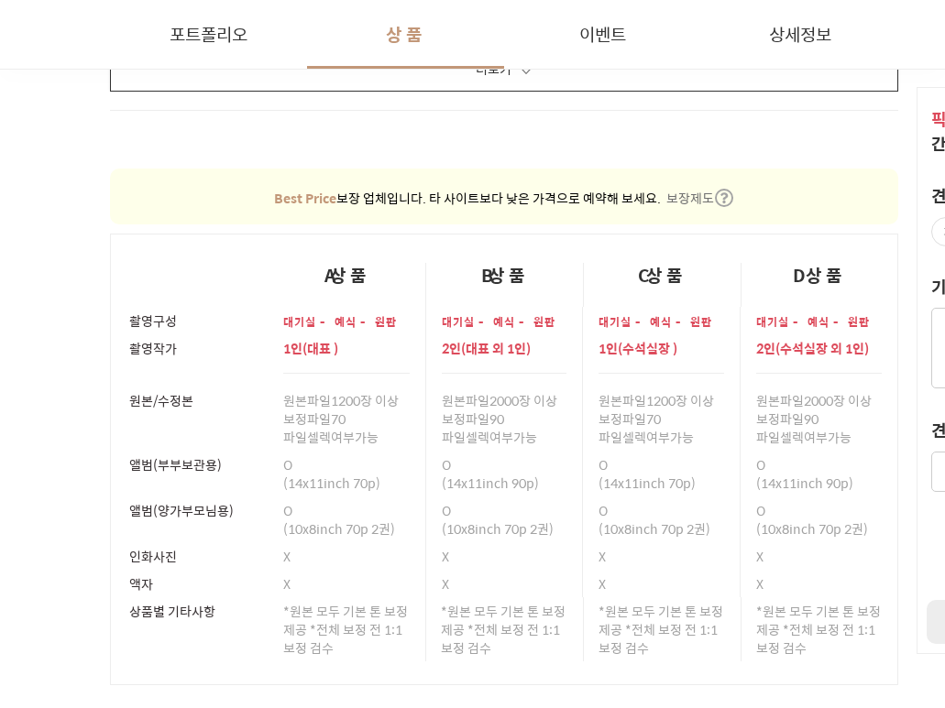
drag, startPoint x: 249, startPoint y: 66, endPoint x: 259, endPoint y: 59, distance: 12.5
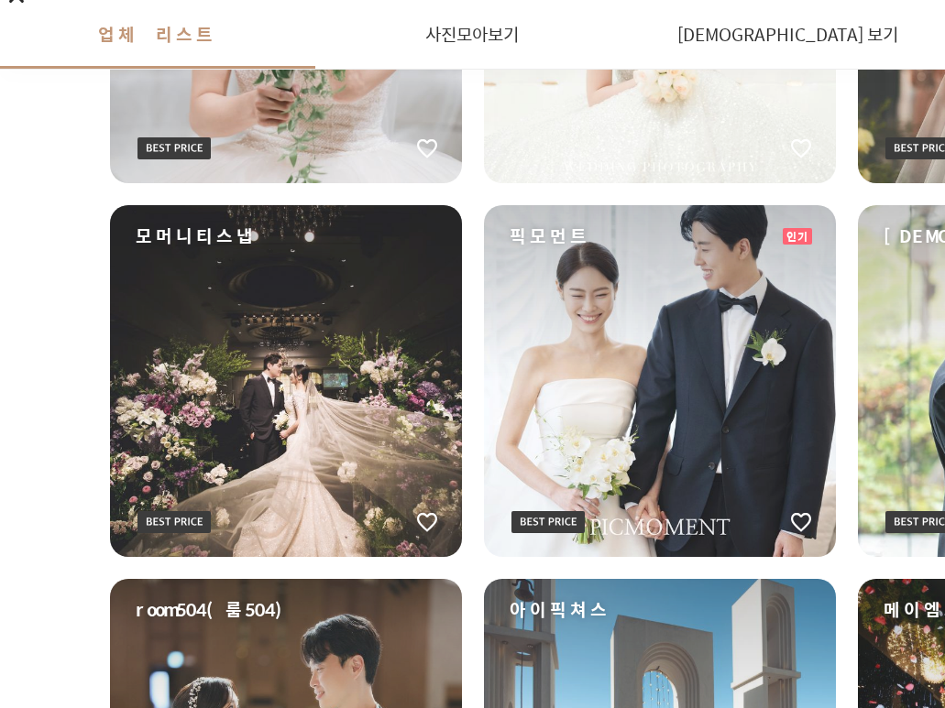
scroll to position [550, 0]
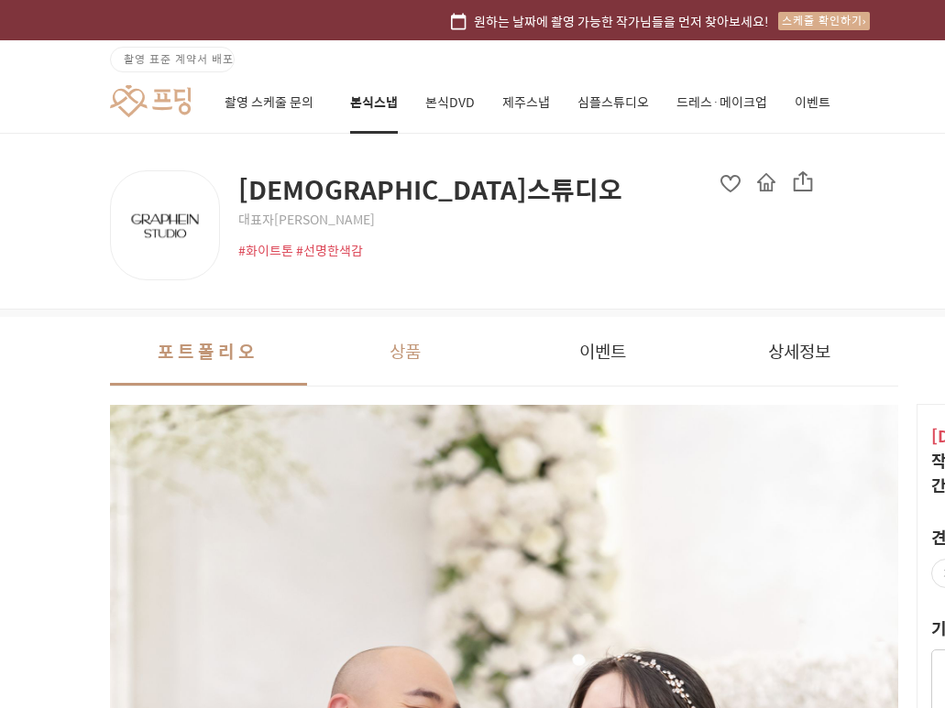
click at [399, 342] on button "상품" at bounding box center [405, 351] width 197 height 69
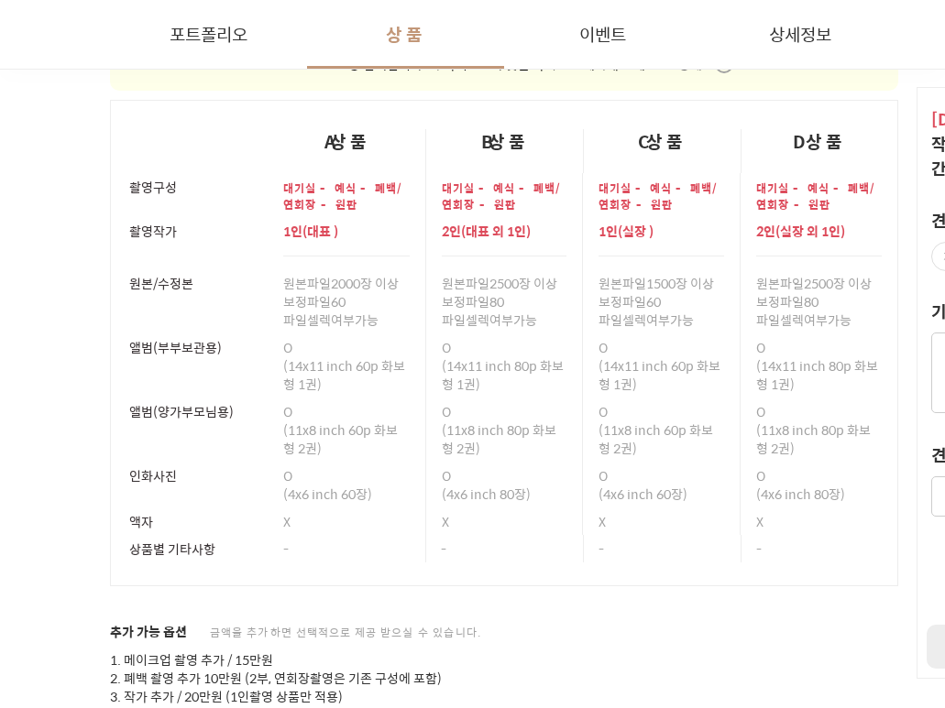
scroll to position [4338, 0]
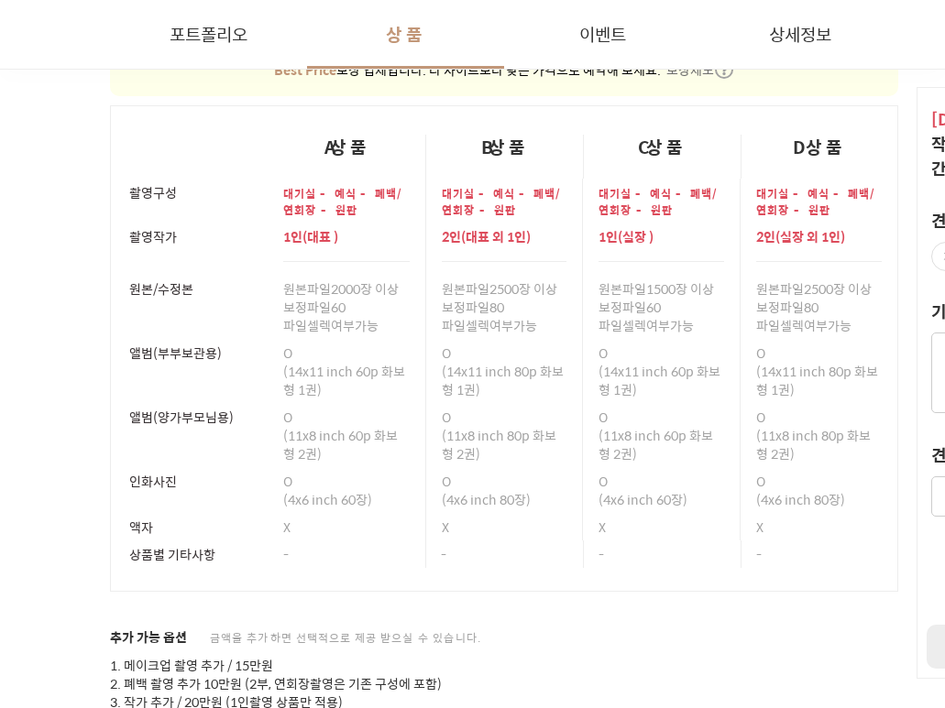
drag, startPoint x: 71, startPoint y: 440, endPoint x: 87, endPoint y: 433, distance: 16.8
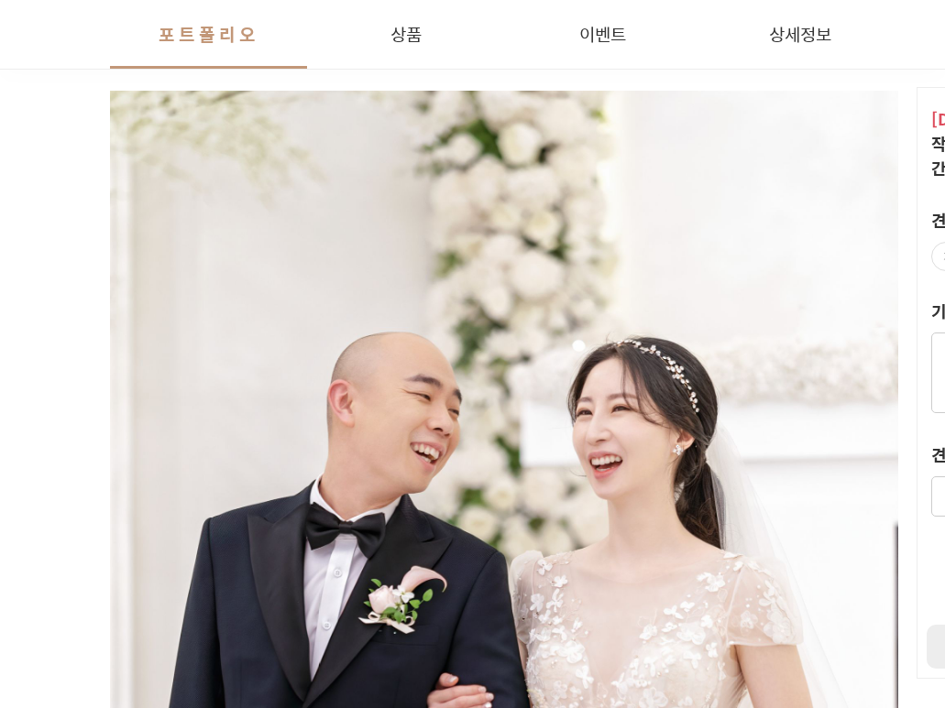
scroll to position [0, 0]
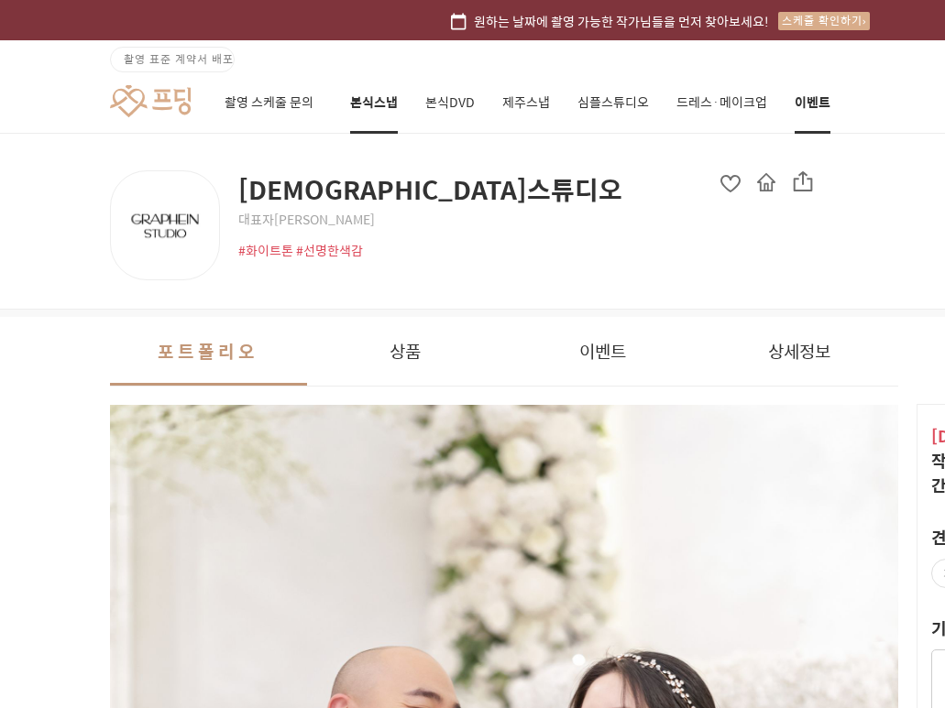
click at [808, 97] on link "이벤트" at bounding box center [812, 102] width 36 height 62
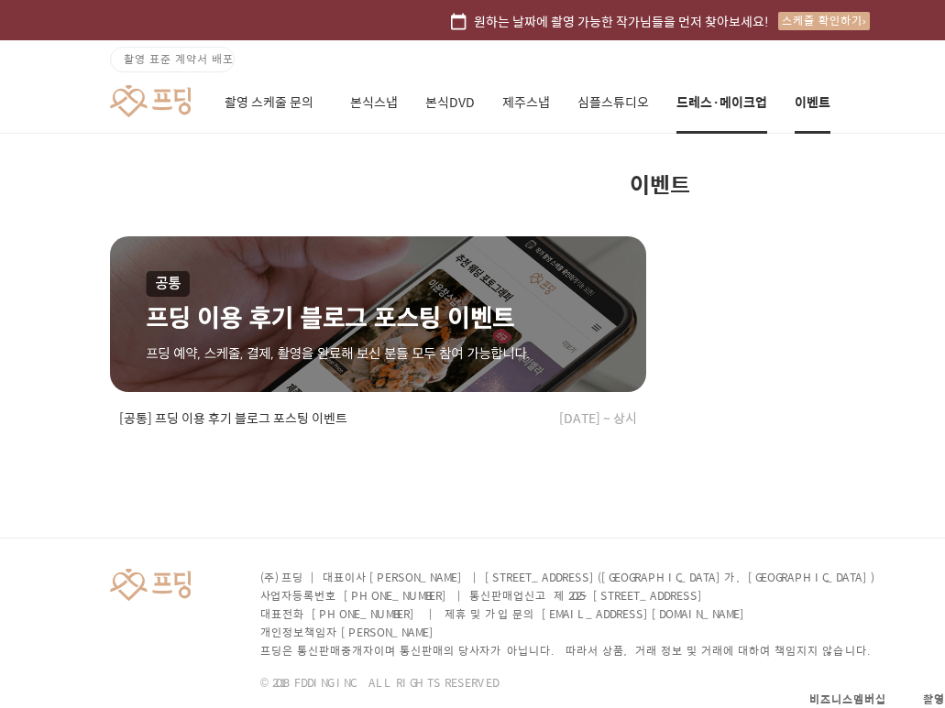
click at [697, 110] on link "드레스·메이크업" at bounding box center [721, 102] width 91 height 62
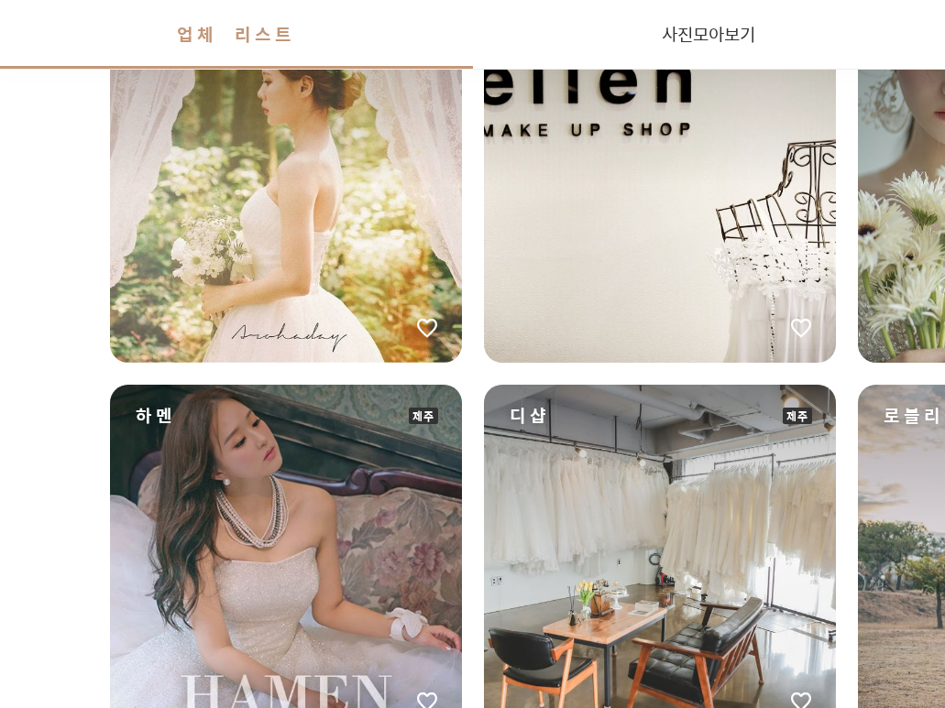
scroll to position [1008, 0]
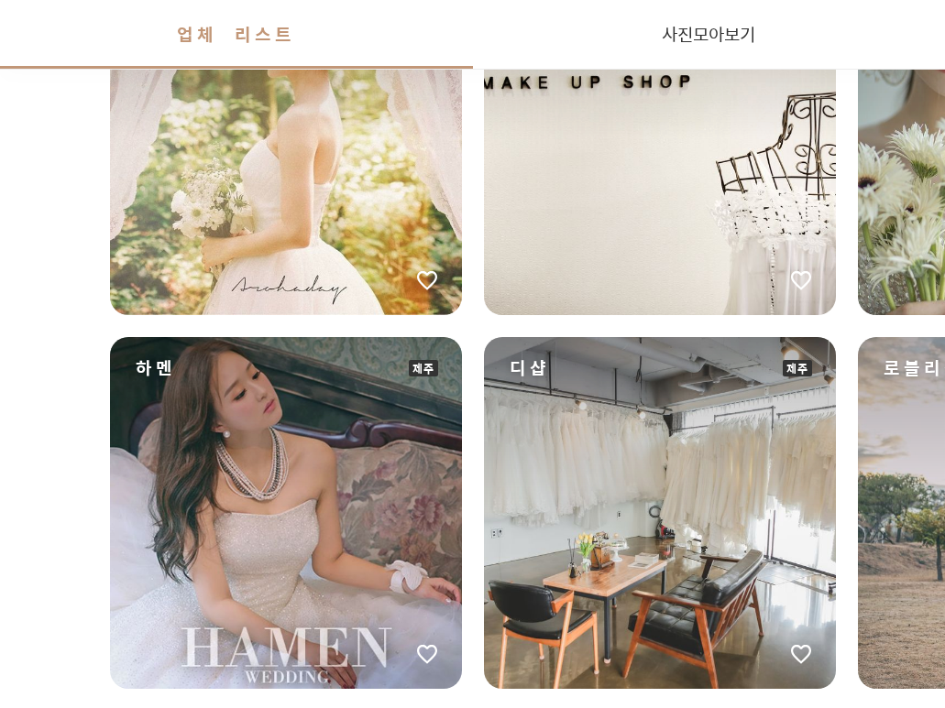
click at [296, 560] on div "하멘" at bounding box center [286, 513] width 352 height 352
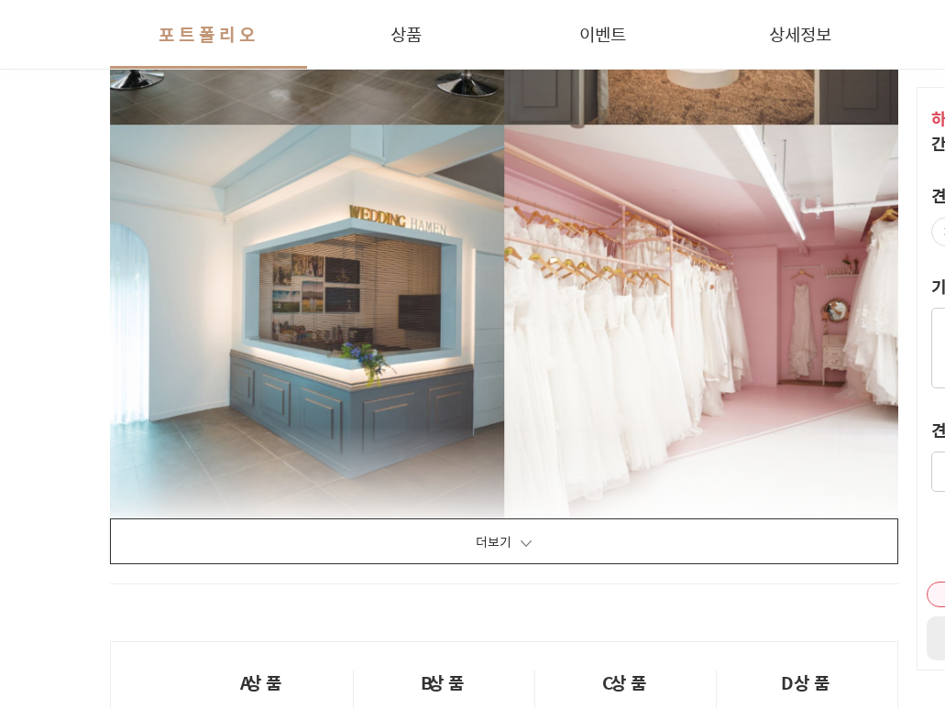
scroll to position [2291, 0]
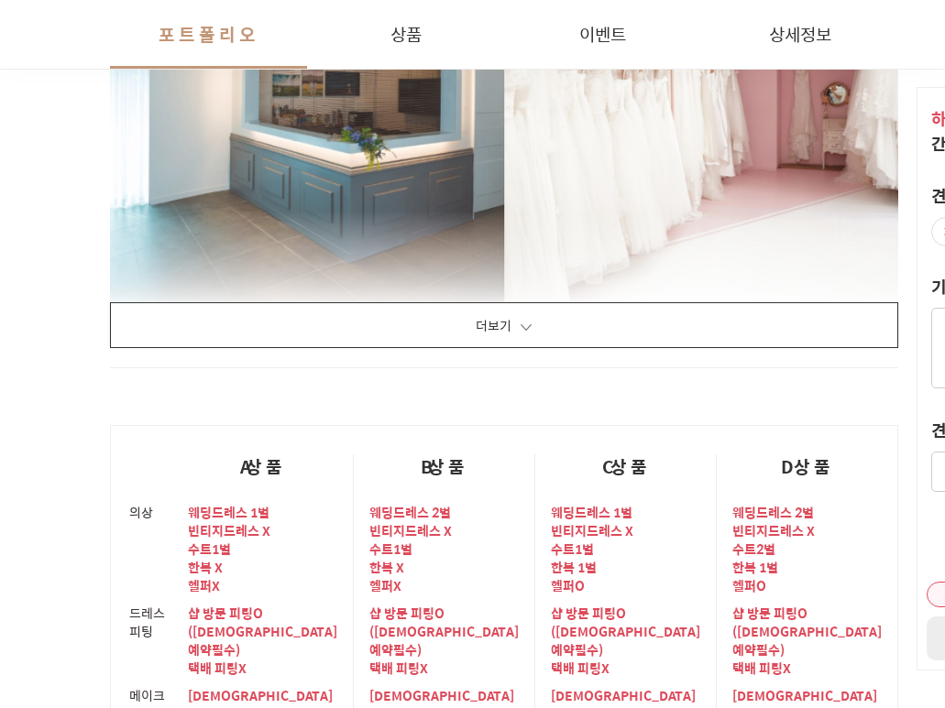
click at [481, 310] on button "더보기" at bounding box center [504, 325] width 788 height 46
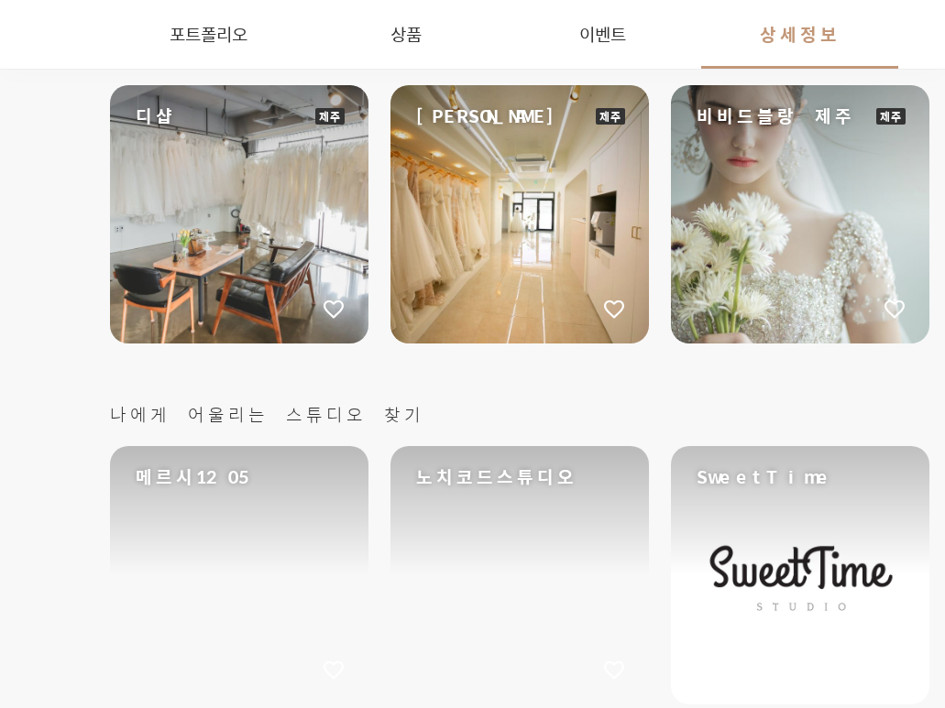
scroll to position [32345, 0]
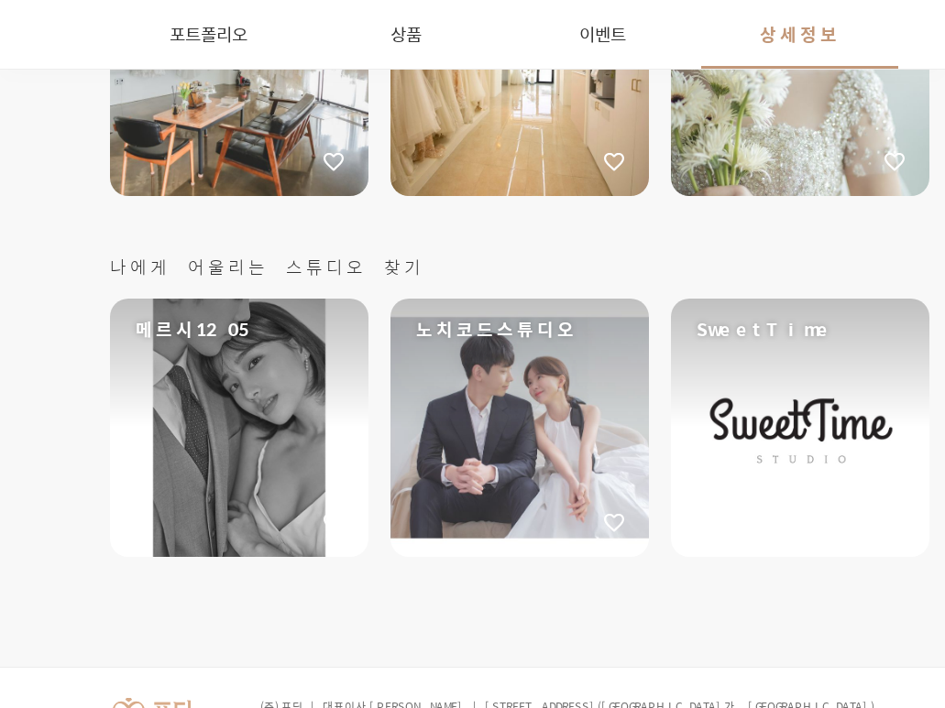
click at [77, 449] on div "드레스·메이크업 샵 더 둘러보기 디샵 제주 브라이드유 제주 비비드블랑 제주 제주 브라이덜 나비인 제주 나에게 어울리는 스튜디오 찾기 메르시12…" at bounding box center [659, 259] width 1319 height 817
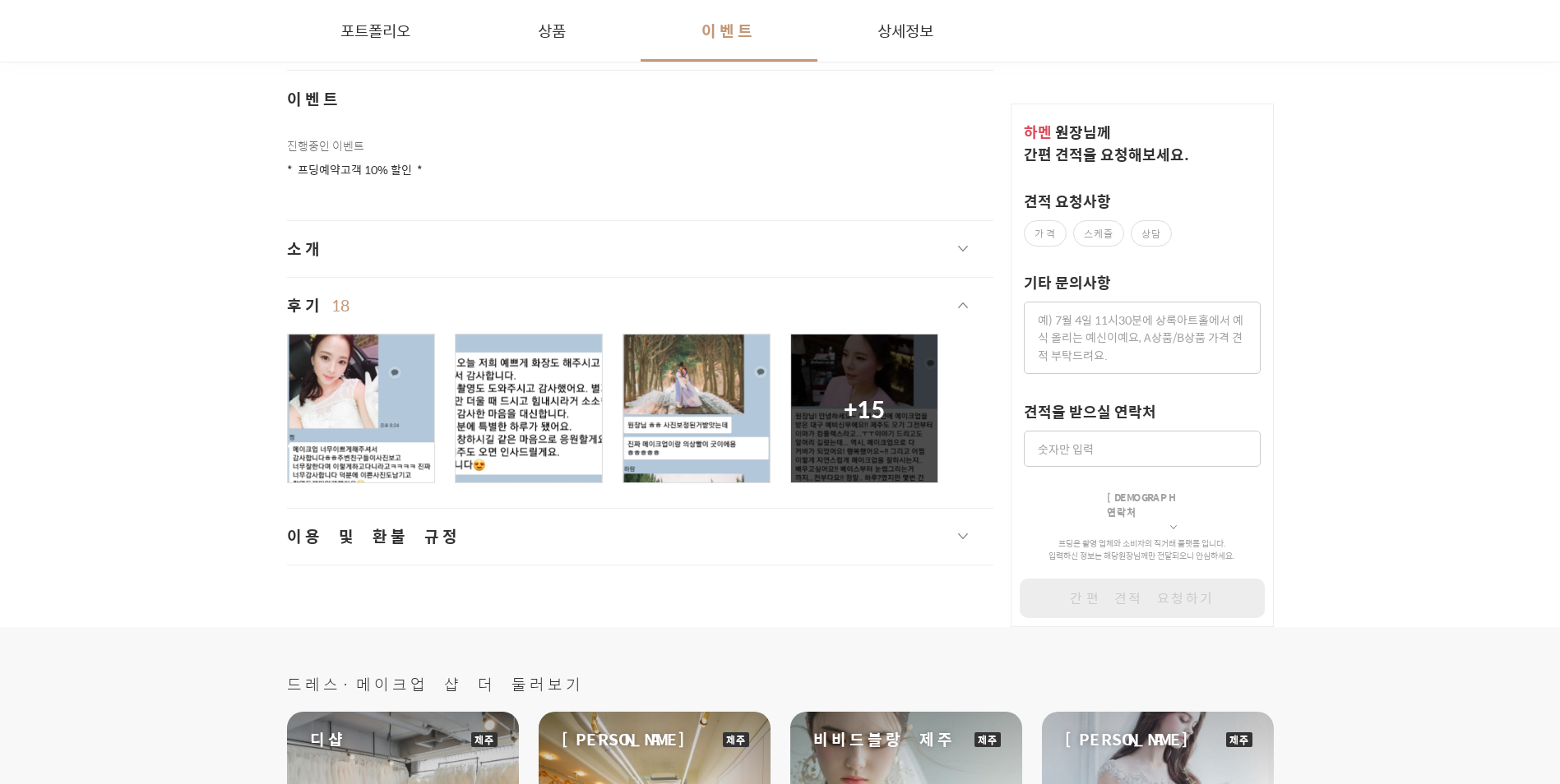
scroll to position [28193, 0]
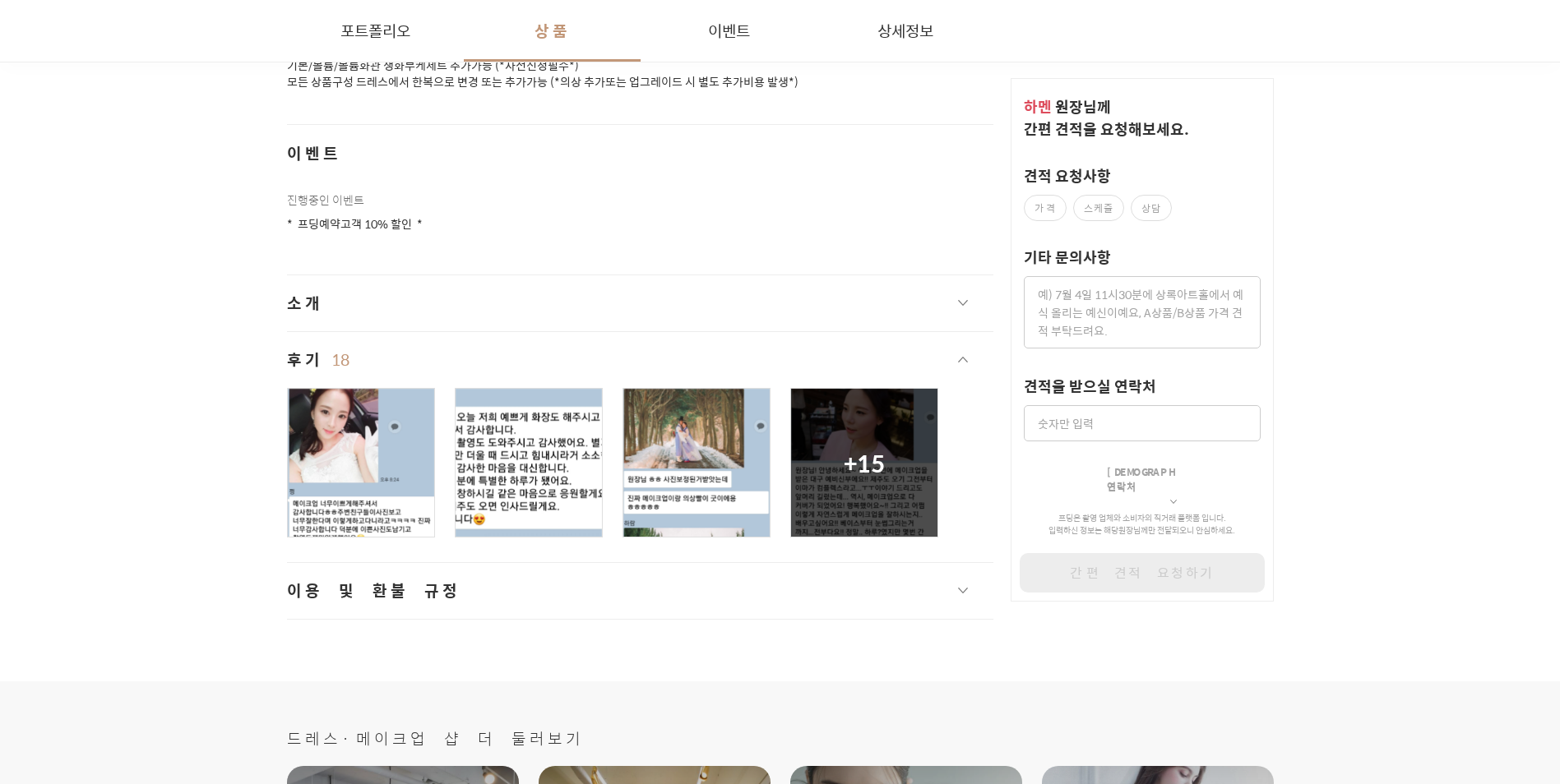
click at [527, 30] on button "상품" at bounding box center [552, 30] width 177 height 62
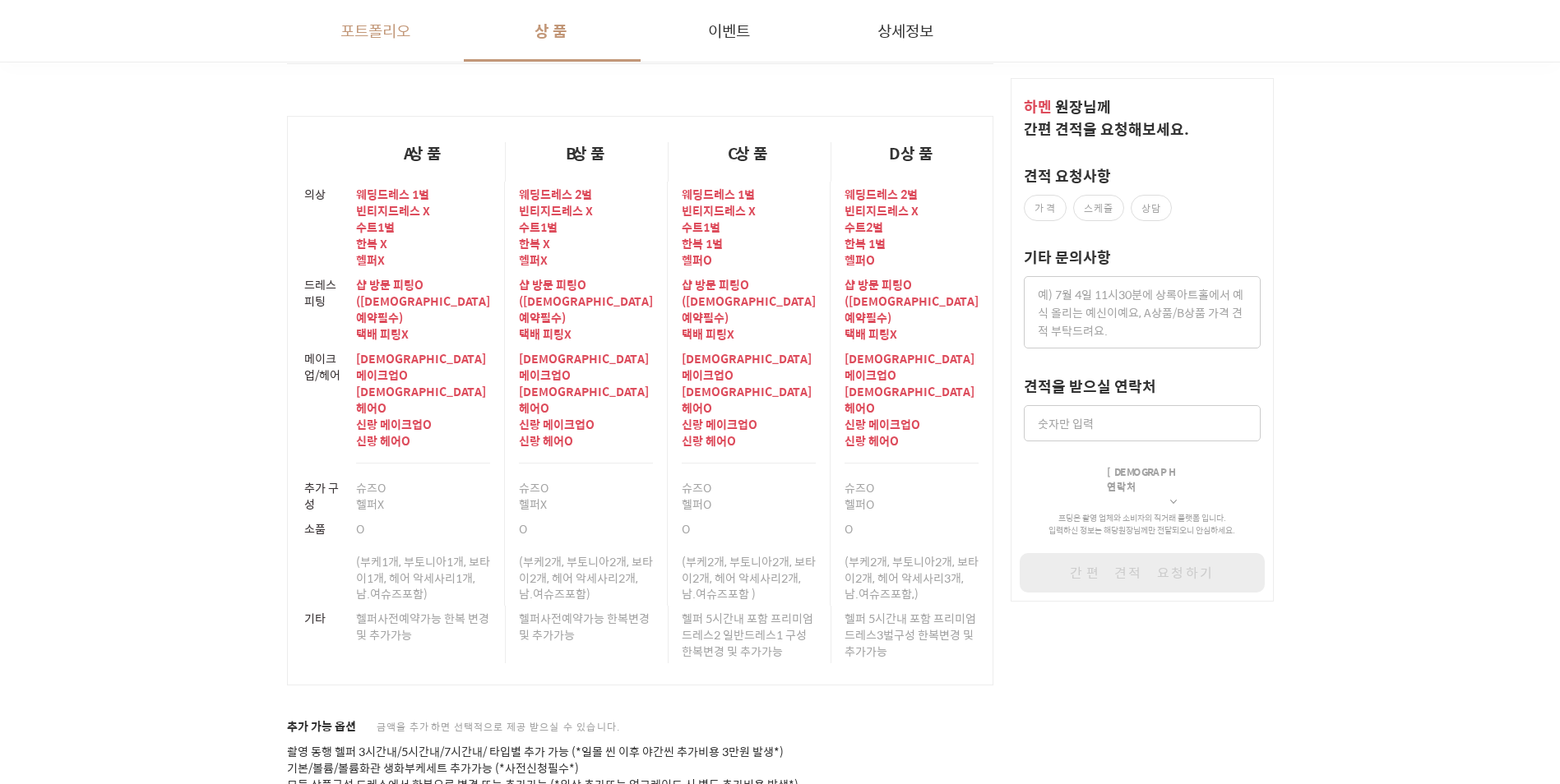
click at [356, 34] on button "포트폴리오" at bounding box center [375, 30] width 177 height 62
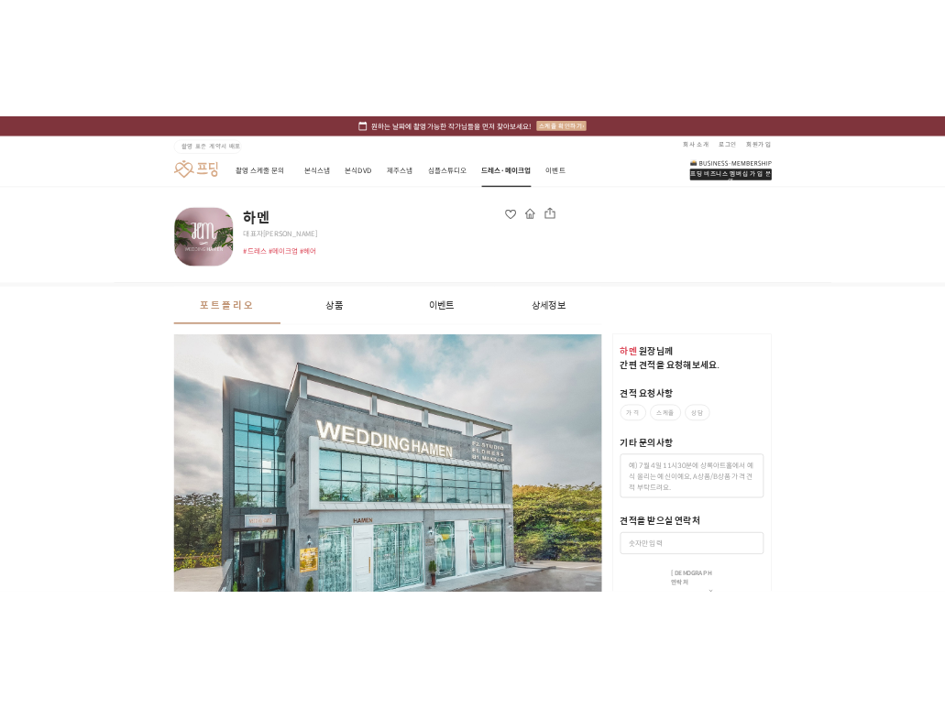
scroll to position [0, 0]
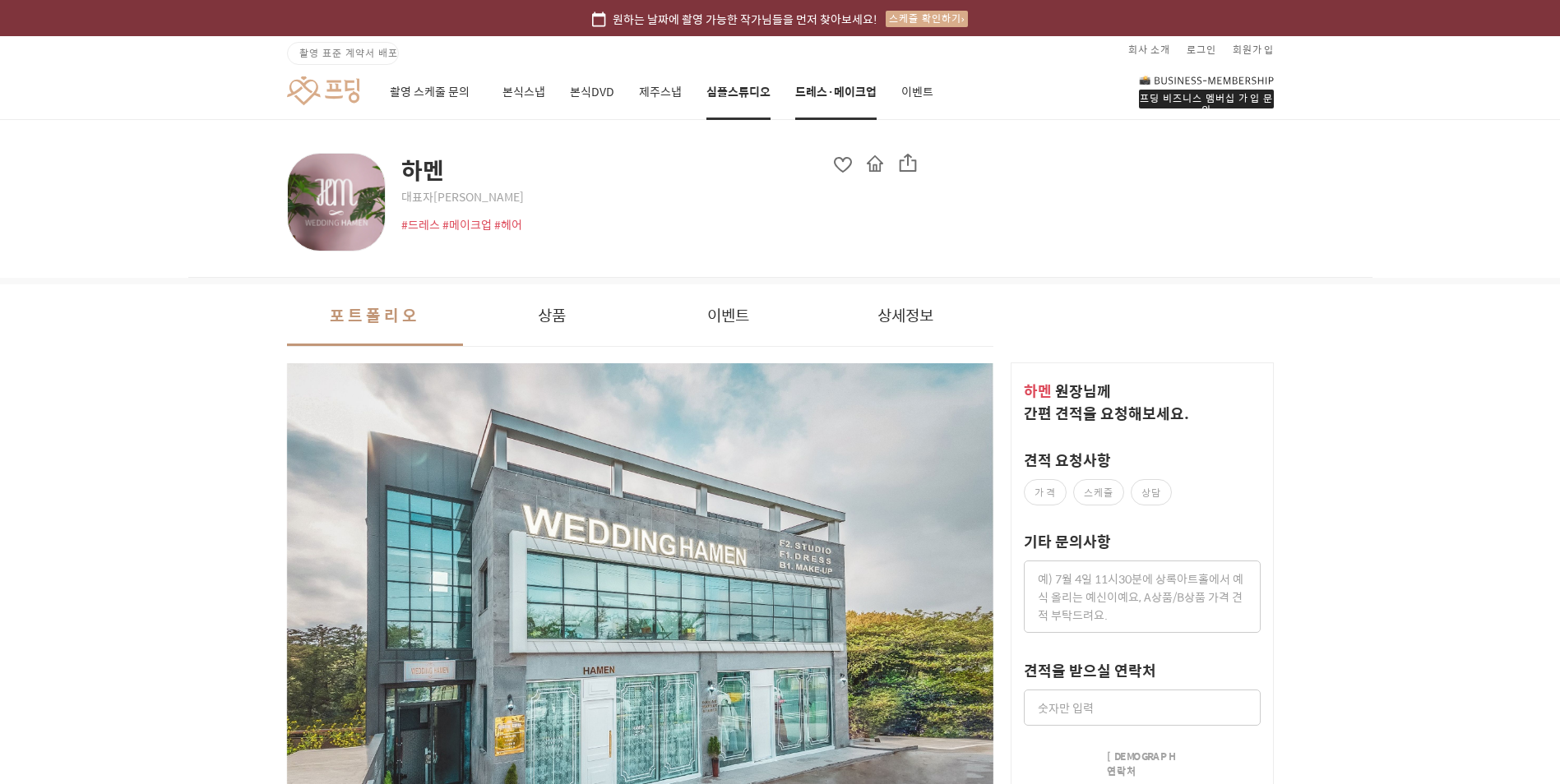
click at [732, 91] on link "심플스튜디오" at bounding box center [738, 91] width 64 height 56
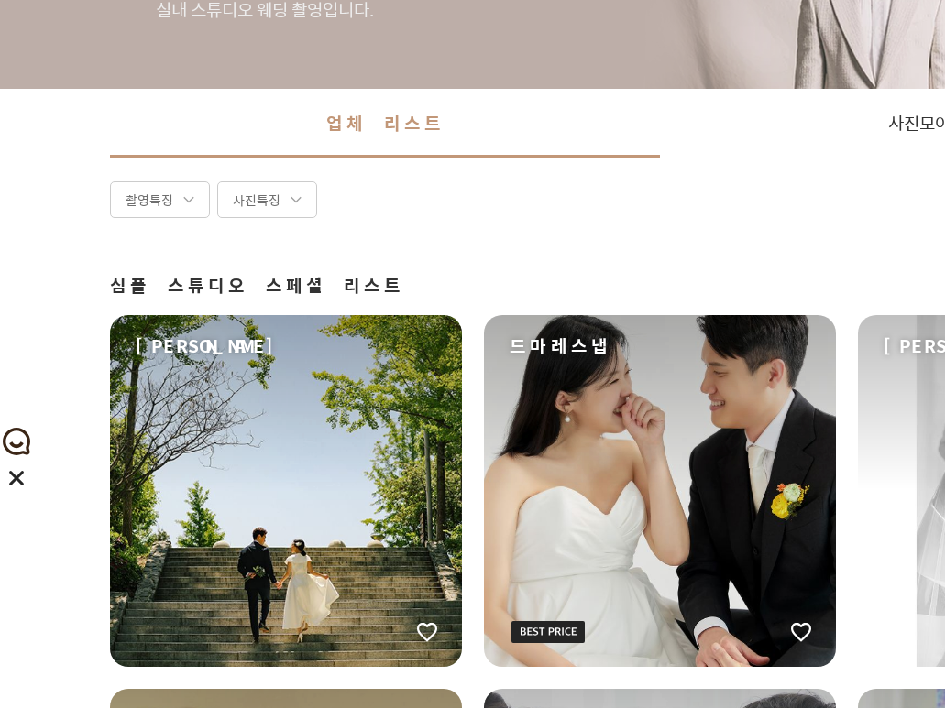
scroll to position [183, 0]
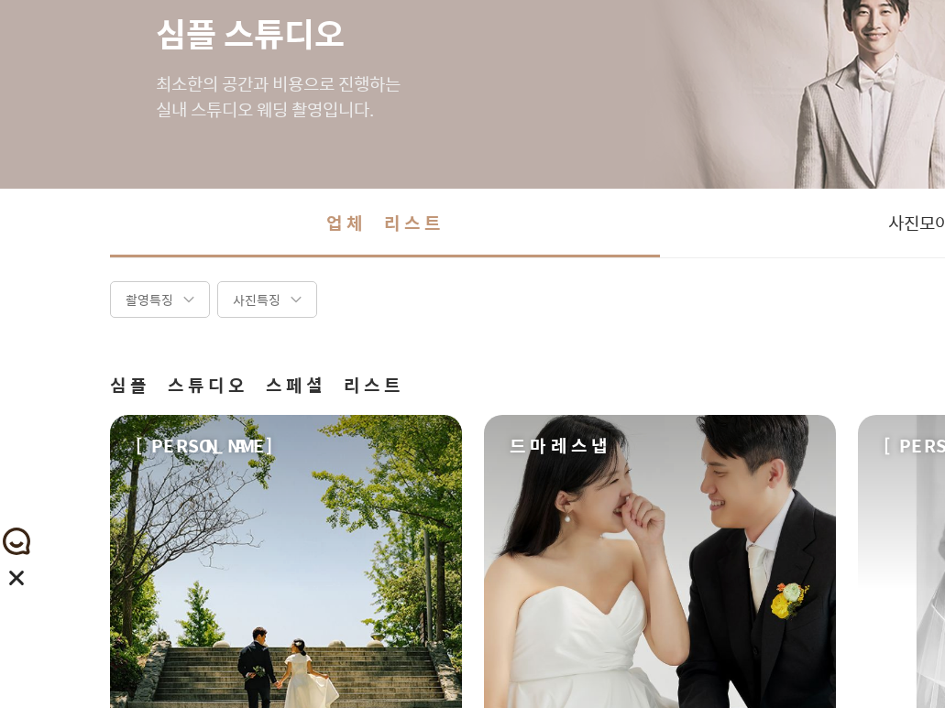
click at [332, 489] on div "마리에블룸" at bounding box center [286, 591] width 352 height 352
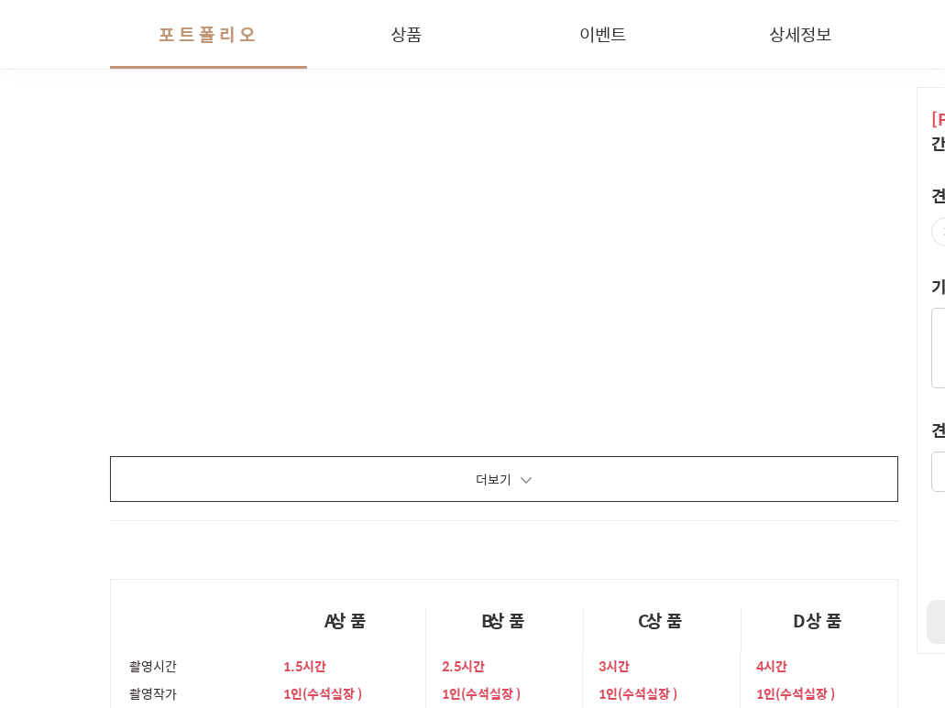
scroll to position [1191, 0]
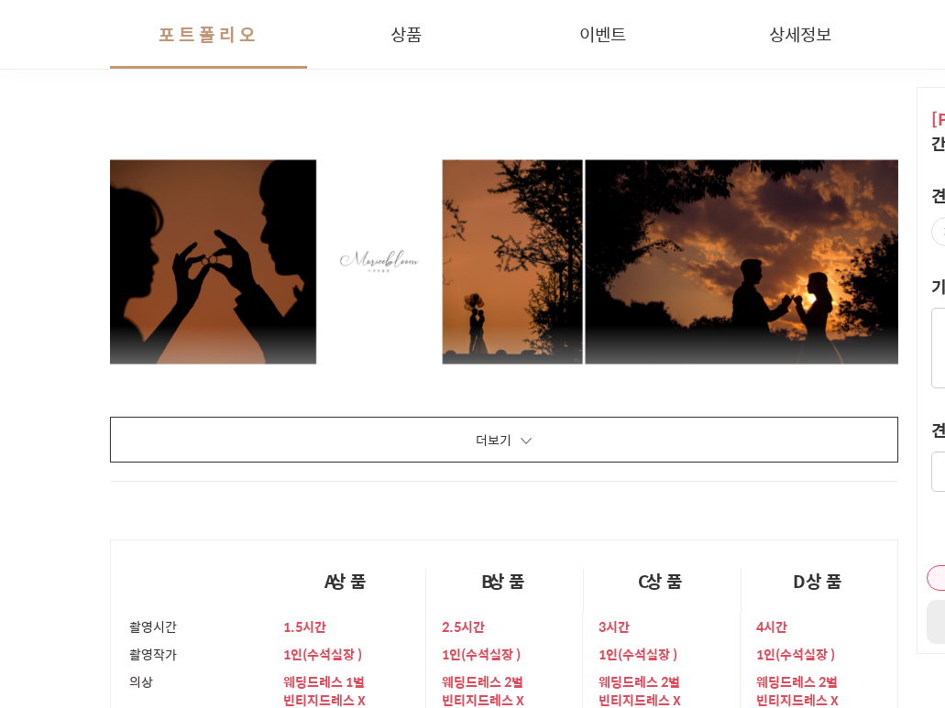
click at [701, 404] on li at bounding box center [504, 262] width 788 height 310
click at [667, 440] on button "더보기" at bounding box center [504, 440] width 788 height 46
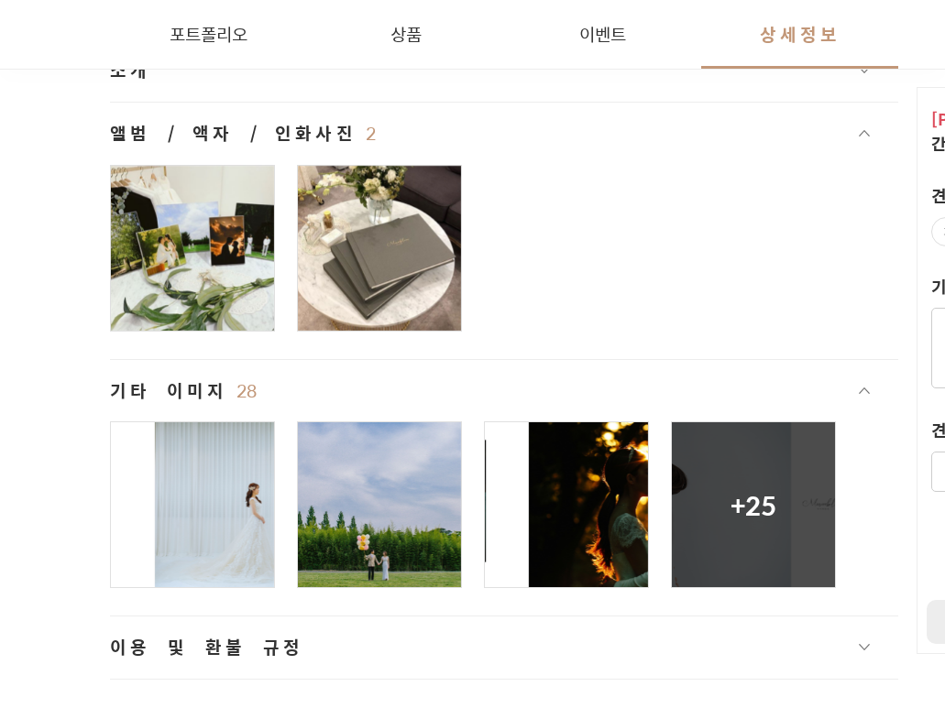
scroll to position [14830, 0]
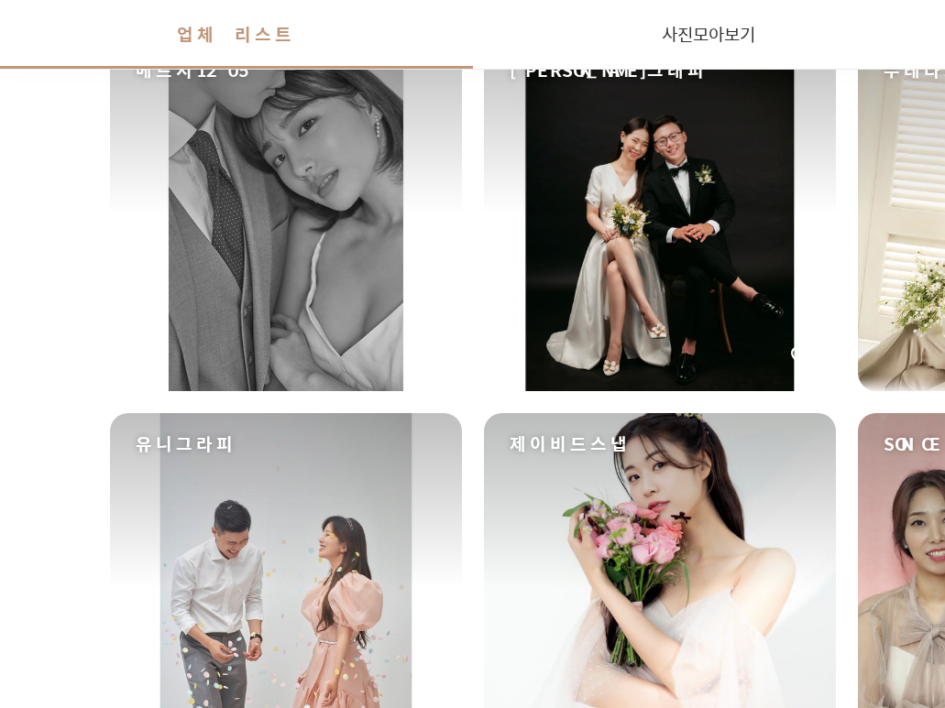
scroll to position [2840, 0]
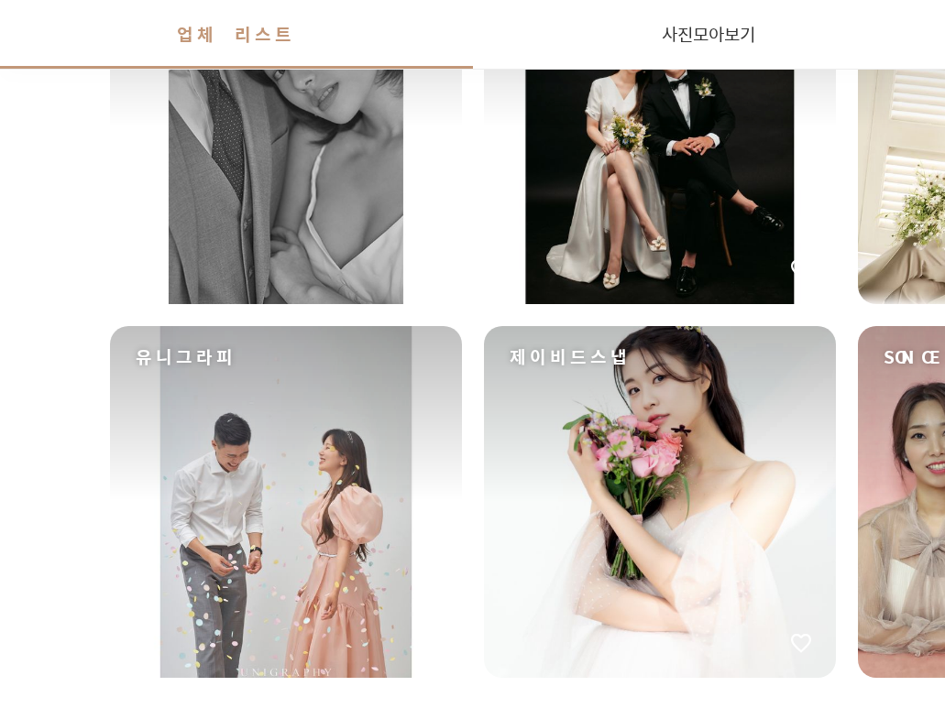
scroll to position [2883, 0]
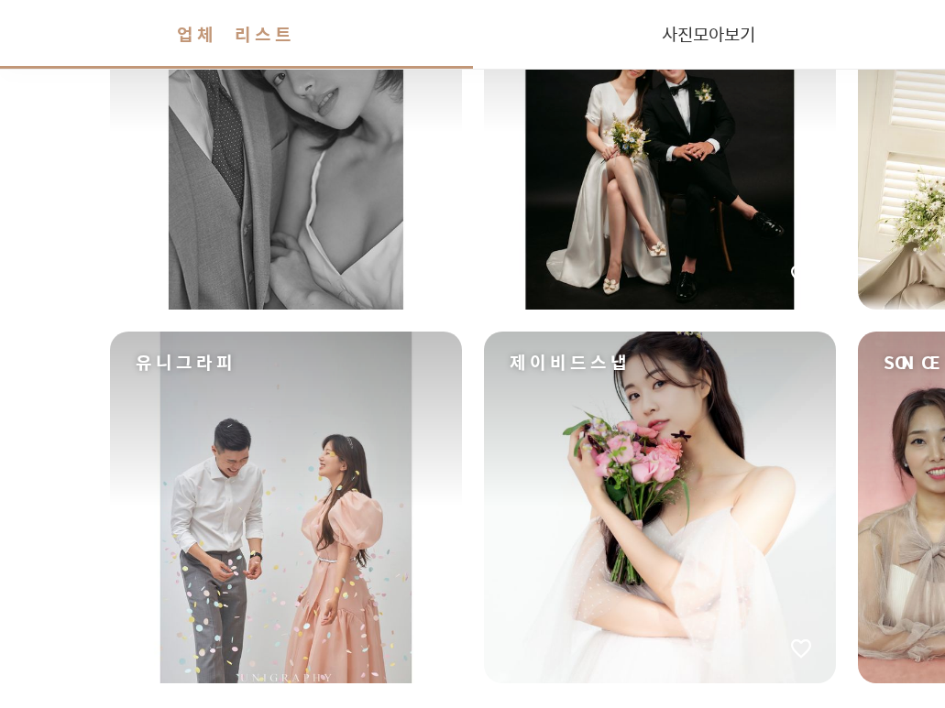
click at [163, 456] on div "유니그라피" at bounding box center [286, 508] width 352 height 352
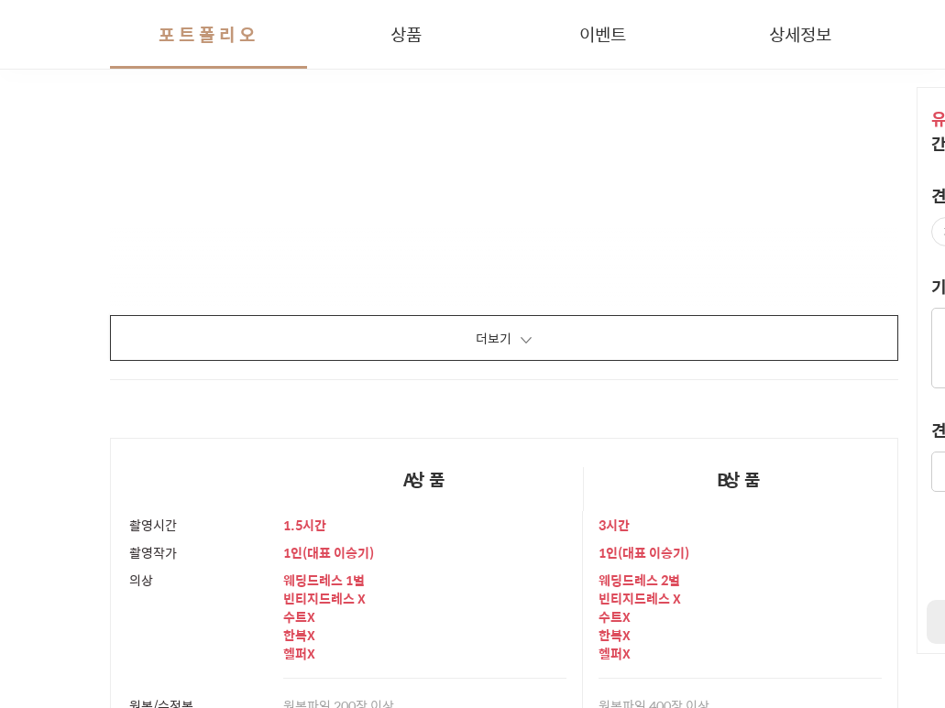
scroll to position [2566, 0]
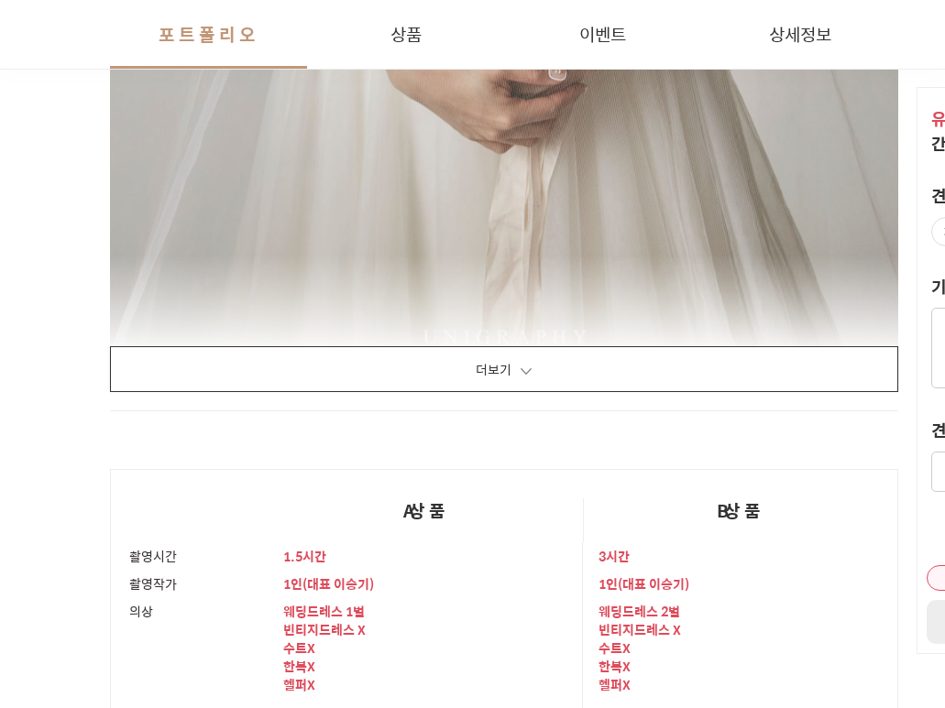
click at [586, 362] on button "더보기" at bounding box center [504, 369] width 788 height 46
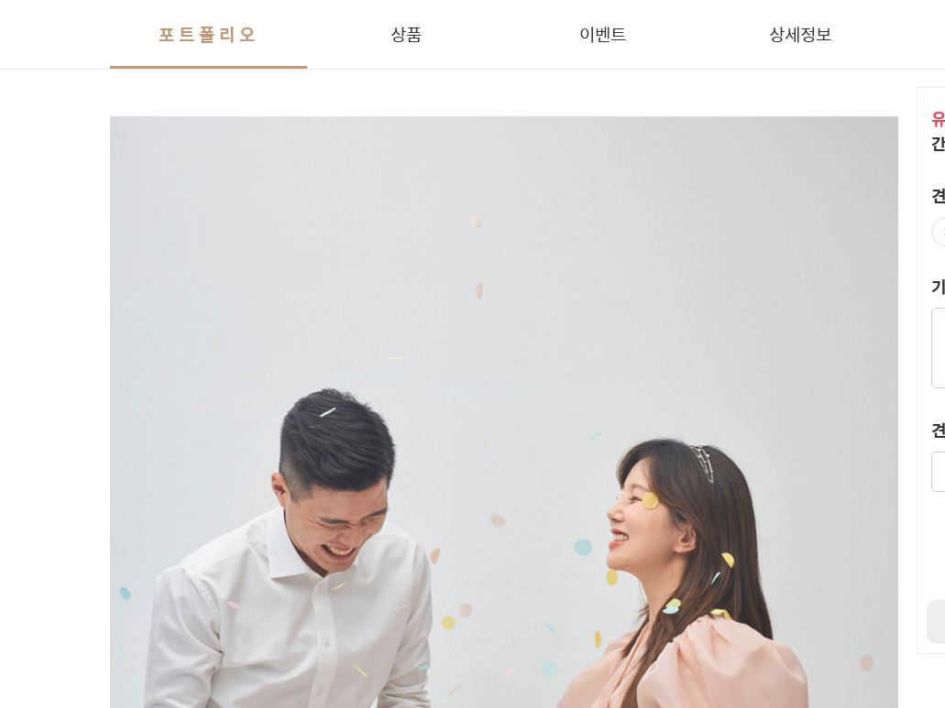
scroll to position [0, 0]
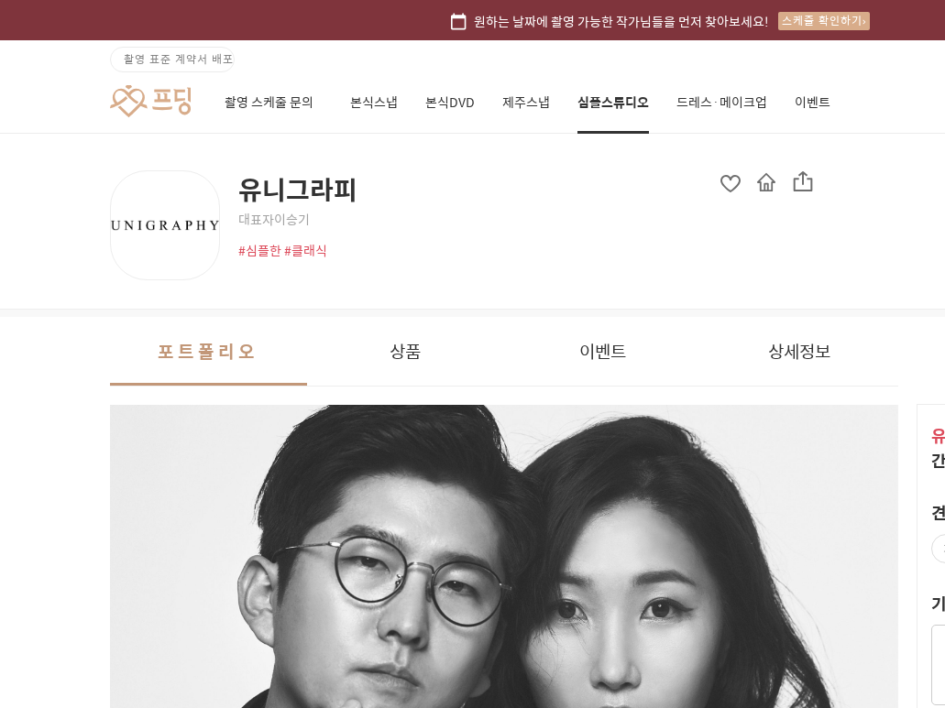
click at [135, 102] on link at bounding box center [150, 101] width 81 height 34
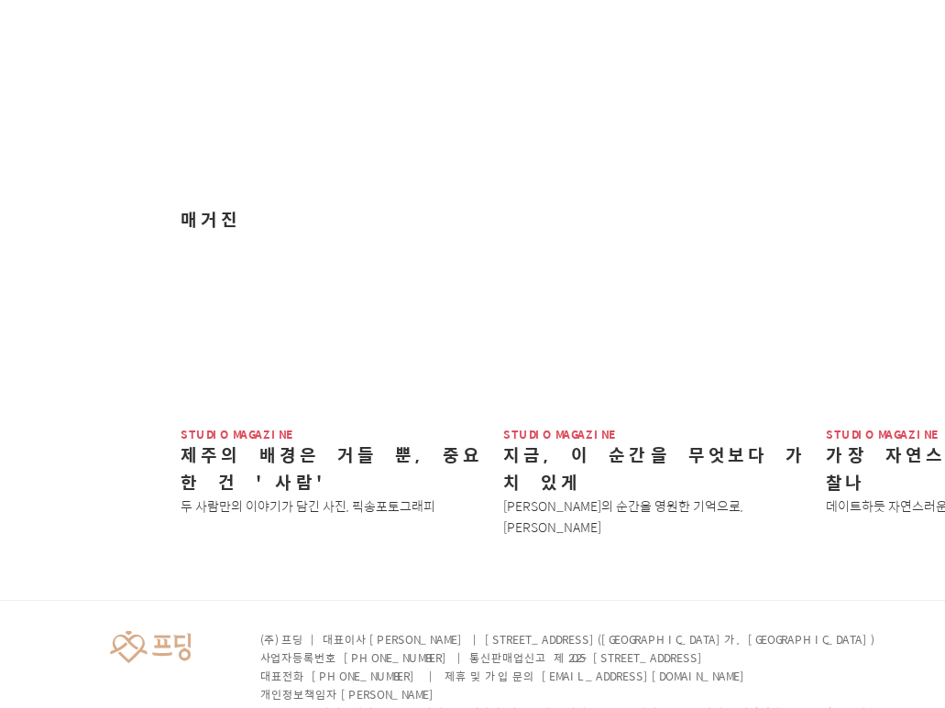
scroll to position [2291, 0]
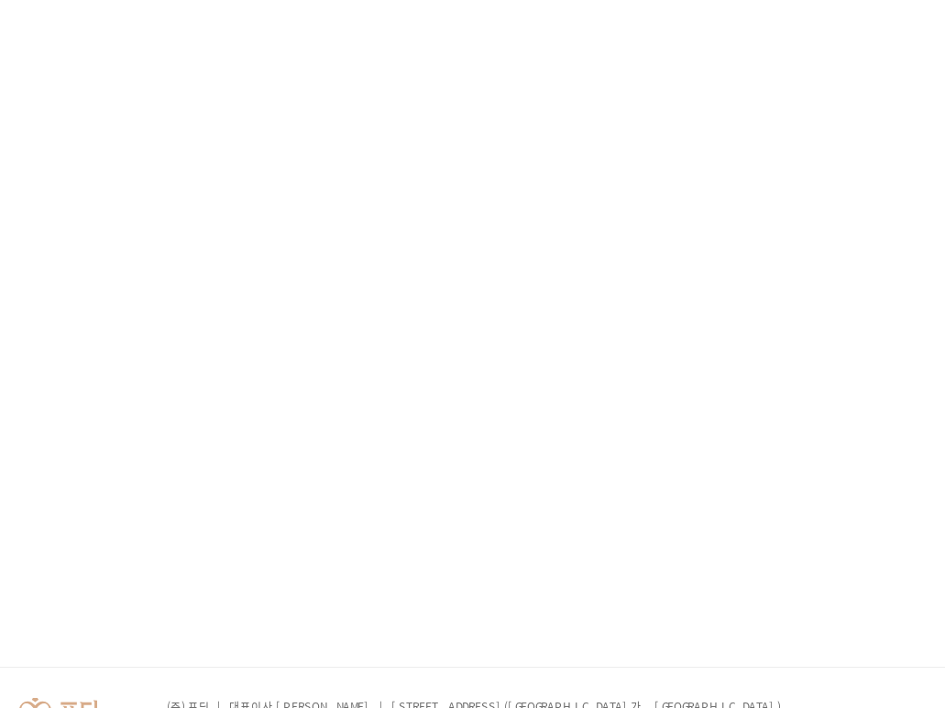
scroll to position [1374, 93]
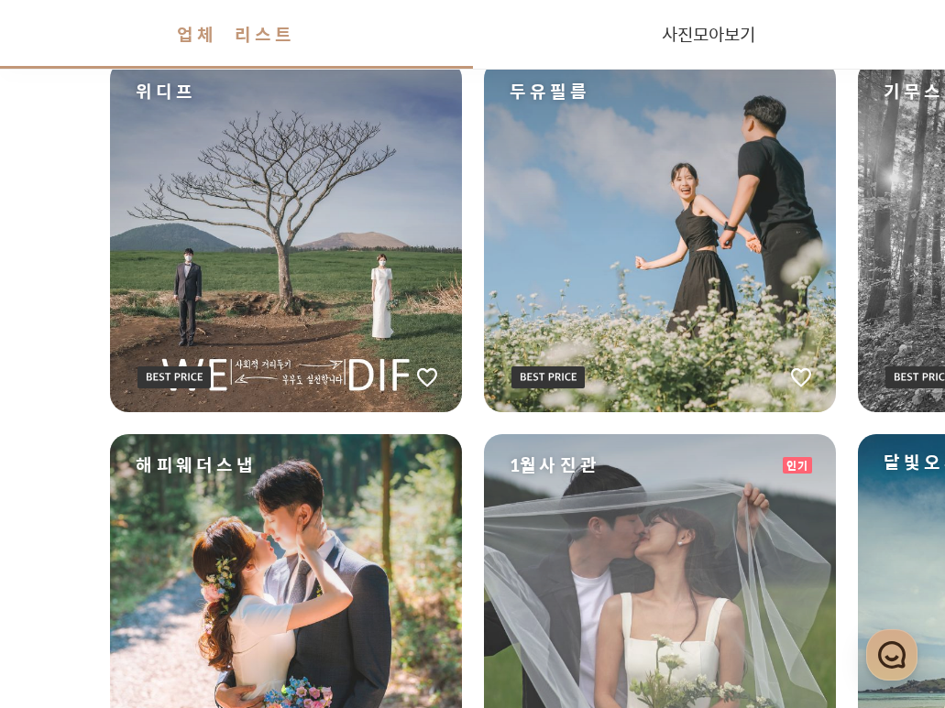
scroll to position [916, 0]
